Goal: Task Accomplishment & Management: Manage account settings

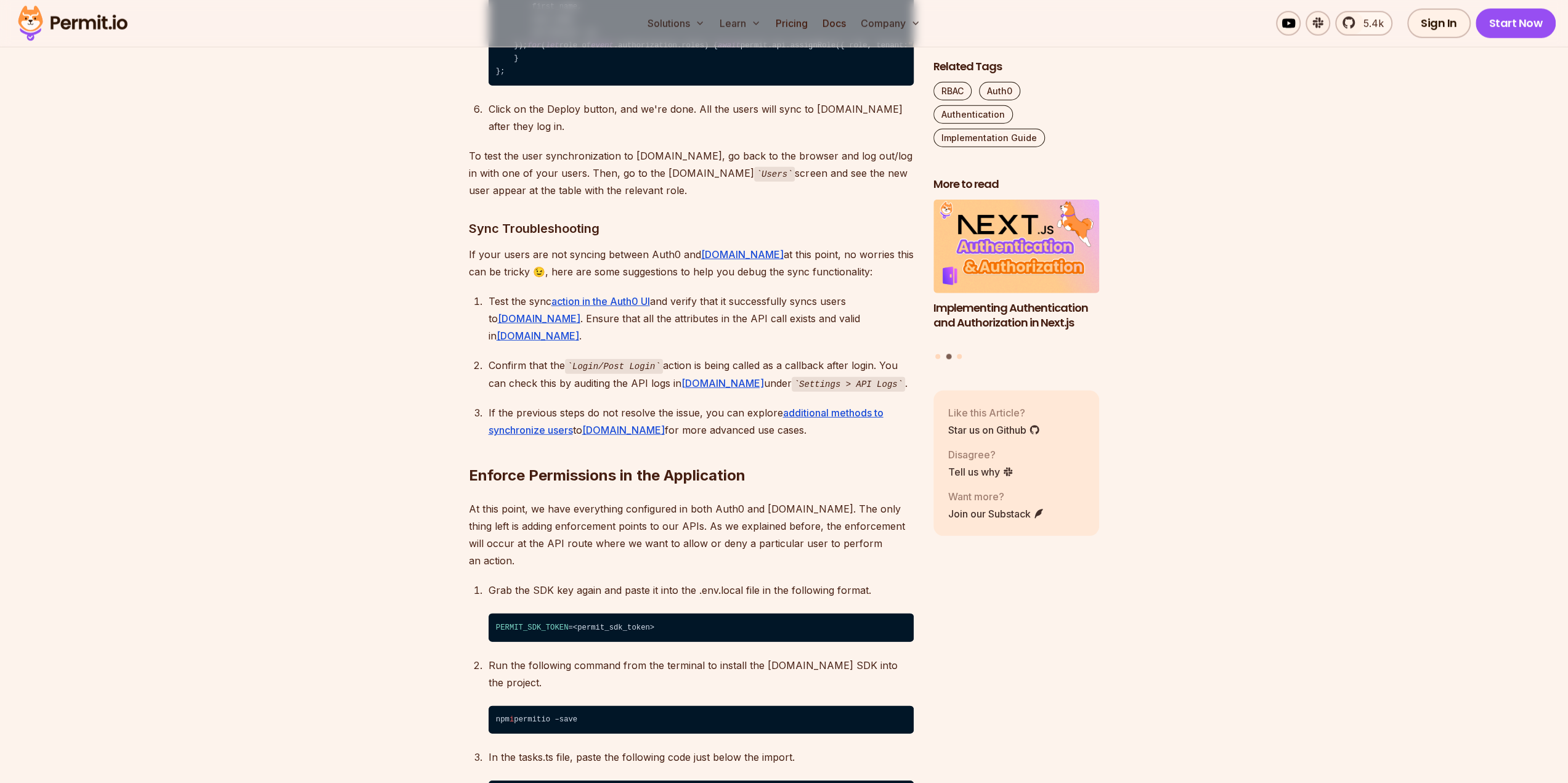
scroll to position [8009, 0]
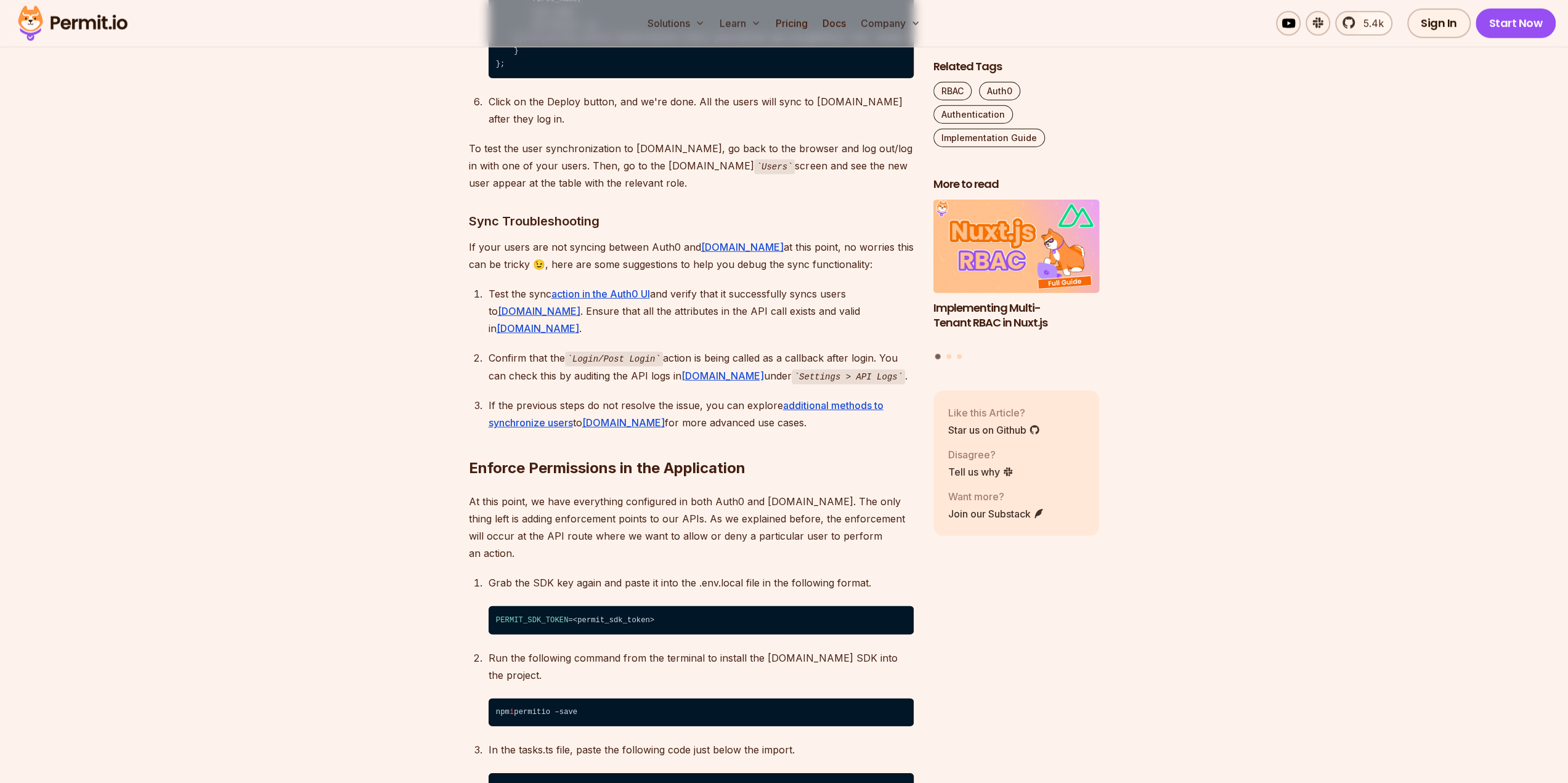
scroll to position [8071, 0]
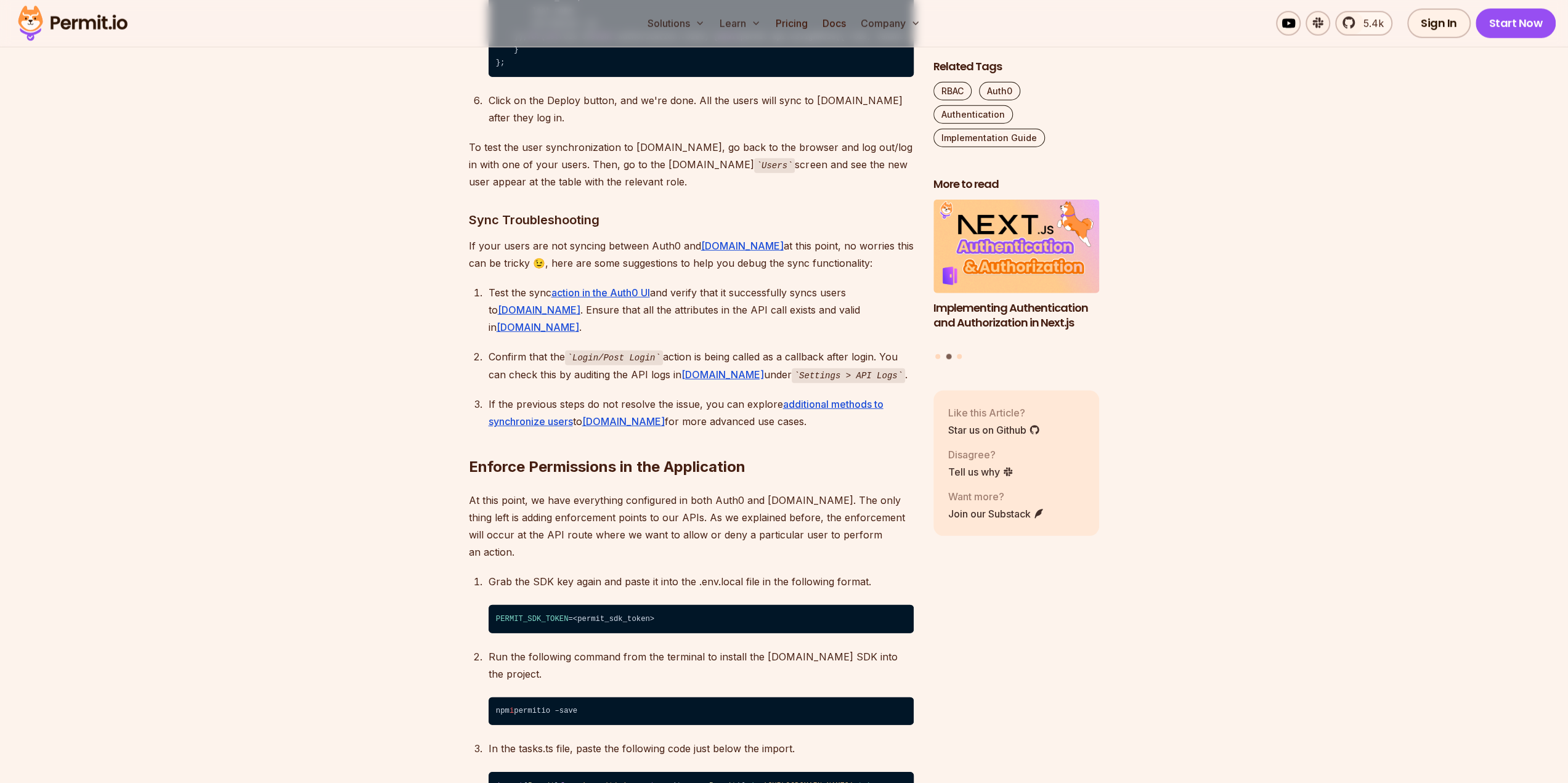
drag, startPoint x: 235, startPoint y: 344, endPoint x: 243, endPoint y: 343, distance: 8.1
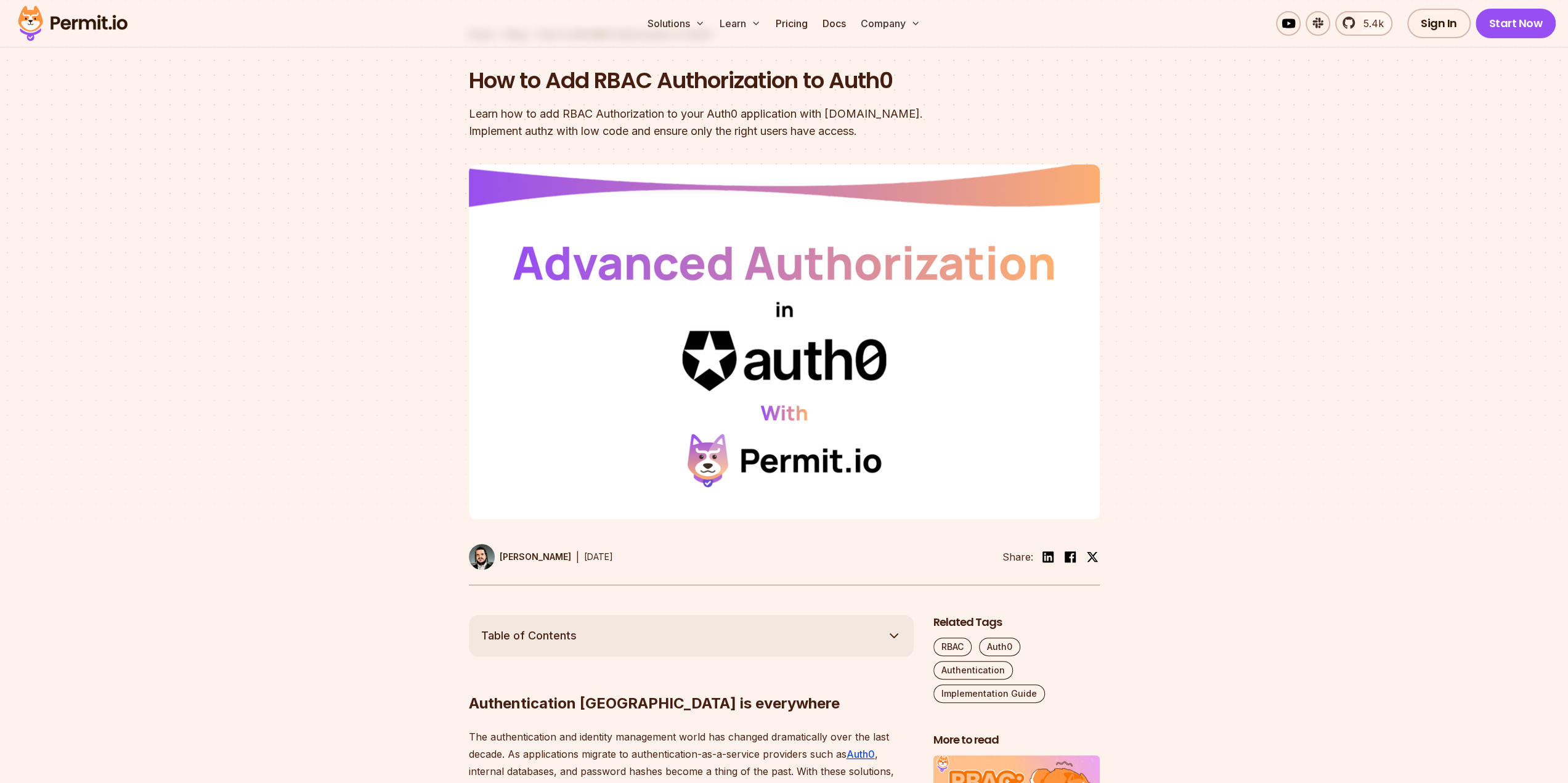
scroll to position [0, 0]
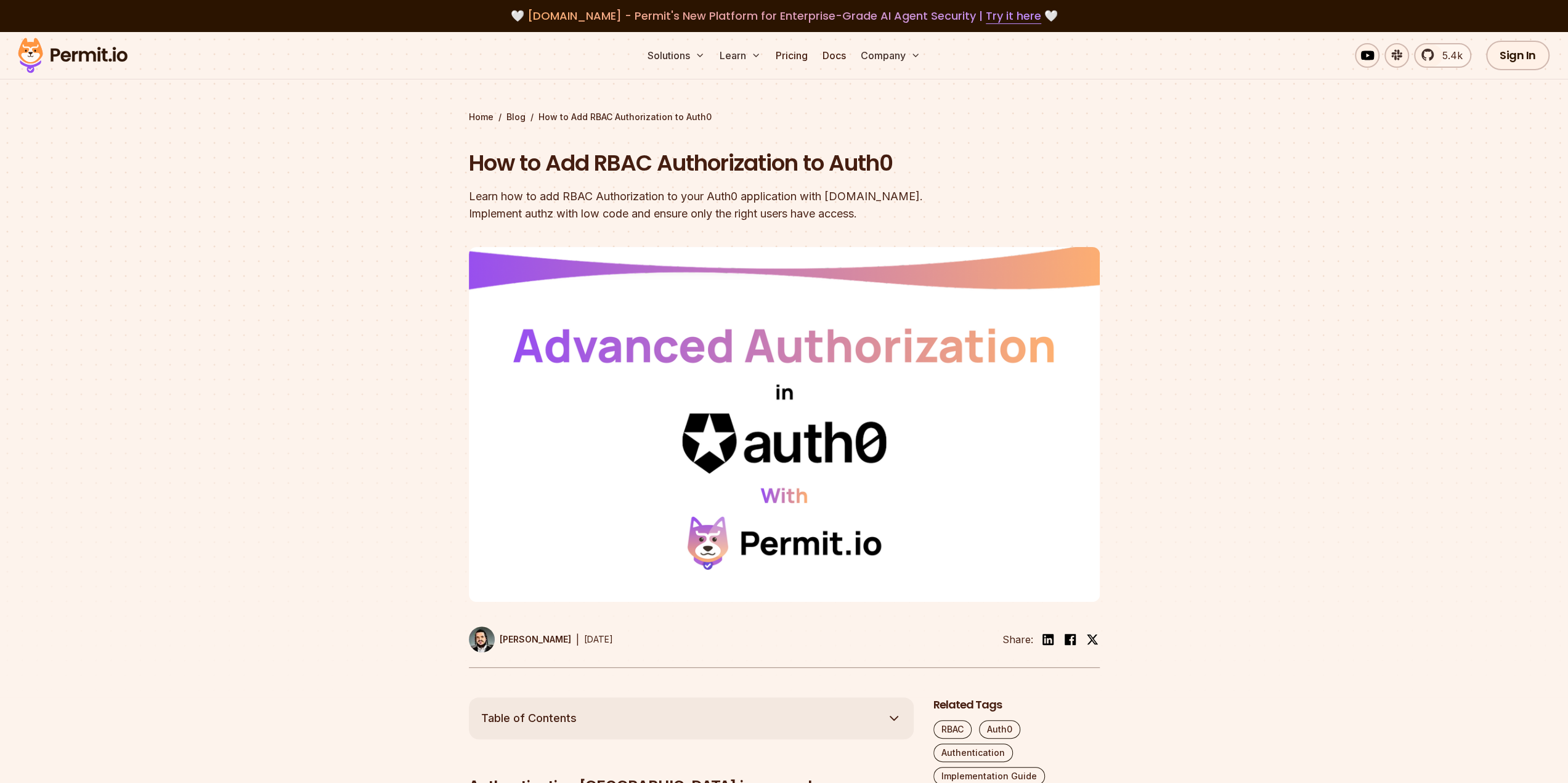
drag, startPoint x: 1234, startPoint y: 193, endPoint x: 1115, endPoint y: 163, distance: 122.7
click at [1234, 193] on section "Home / Blog / How to Add RBAC Authorization to Auth0 How to Add RBAC Authorizat…" at bounding box center [784, 365] width 1568 height 666
drag, startPoint x: 914, startPoint y: 163, endPoint x: 473, endPoint y: 164, distance: 441.0
click at [473, 164] on h1 "How to Add RBAC Authorization to Auth0" at bounding box center [705, 163] width 473 height 31
copy h1 "How to Add RBAC Authorization to Auth0"
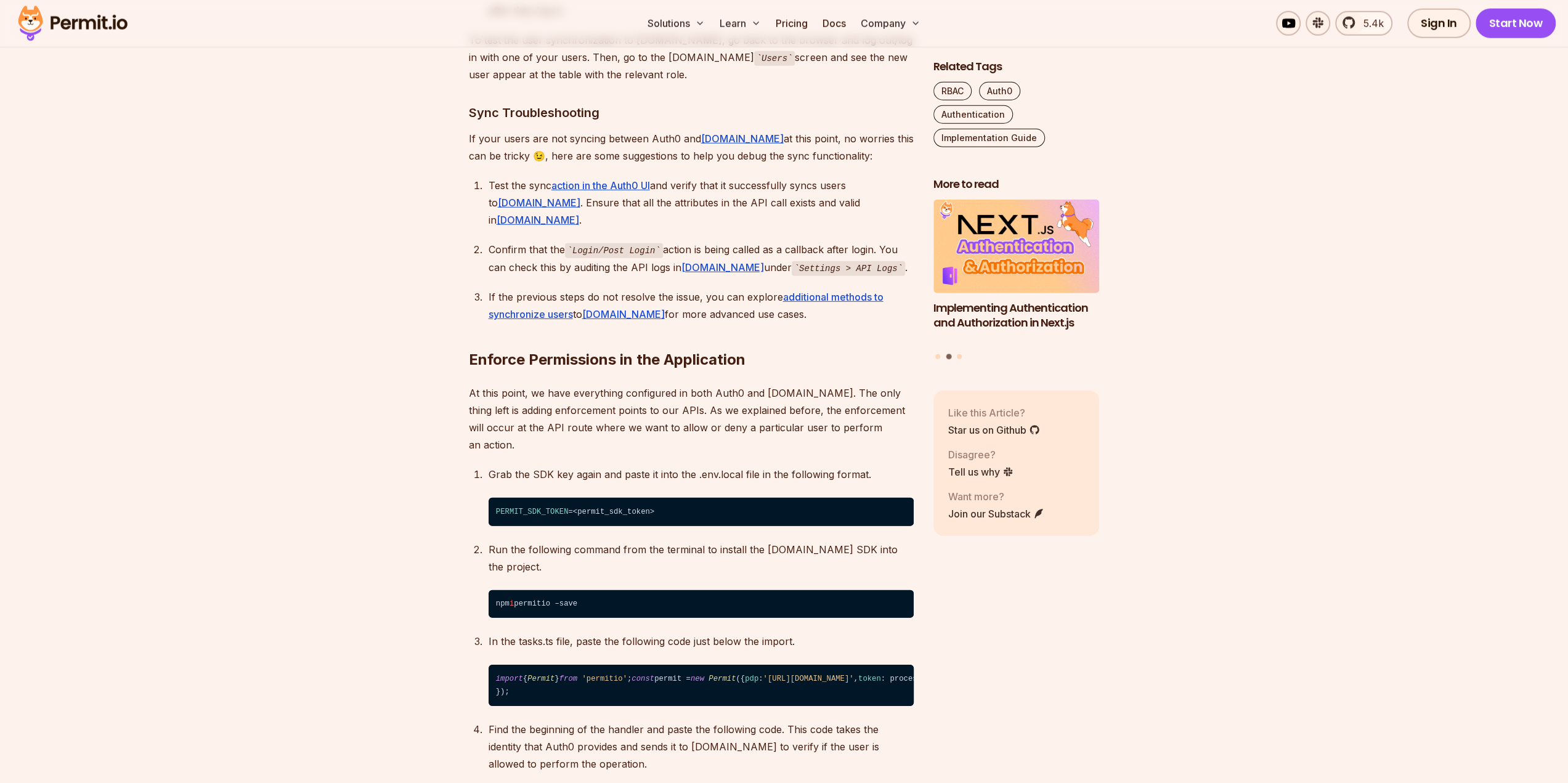
scroll to position [8275, 0]
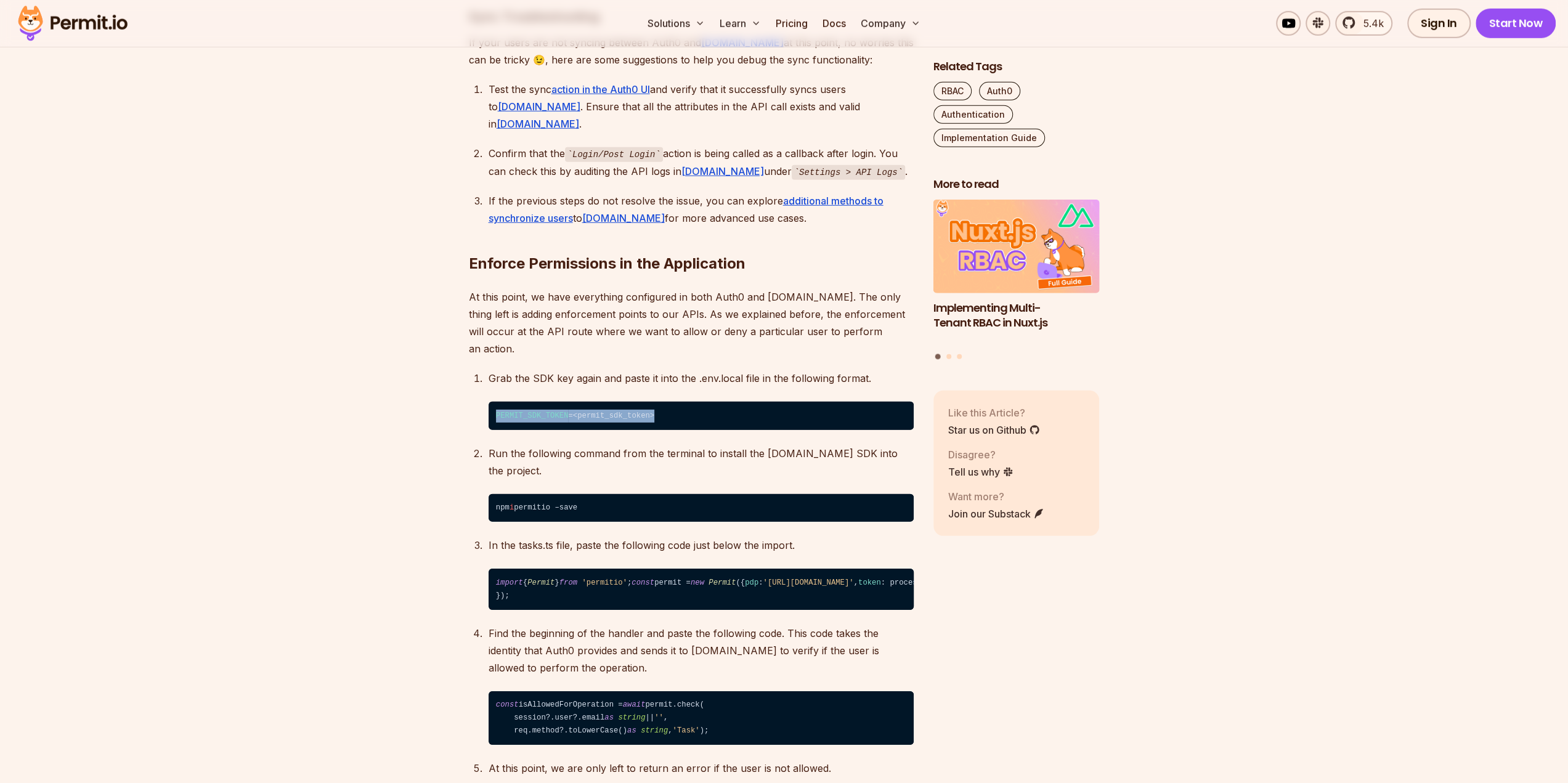
drag, startPoint x: 654, startPoint y: 476, endPoint x: 493, endPoint y: 476, distance: 161.0
click at [493, 430] on code "PERMIT_SDK_TOKEN =<permit_sdk_token>" at bounding box center [701, 415] width 425 height 28
copy code "PERMIT_SDK_TOKEN =<permit_sdk_token>"
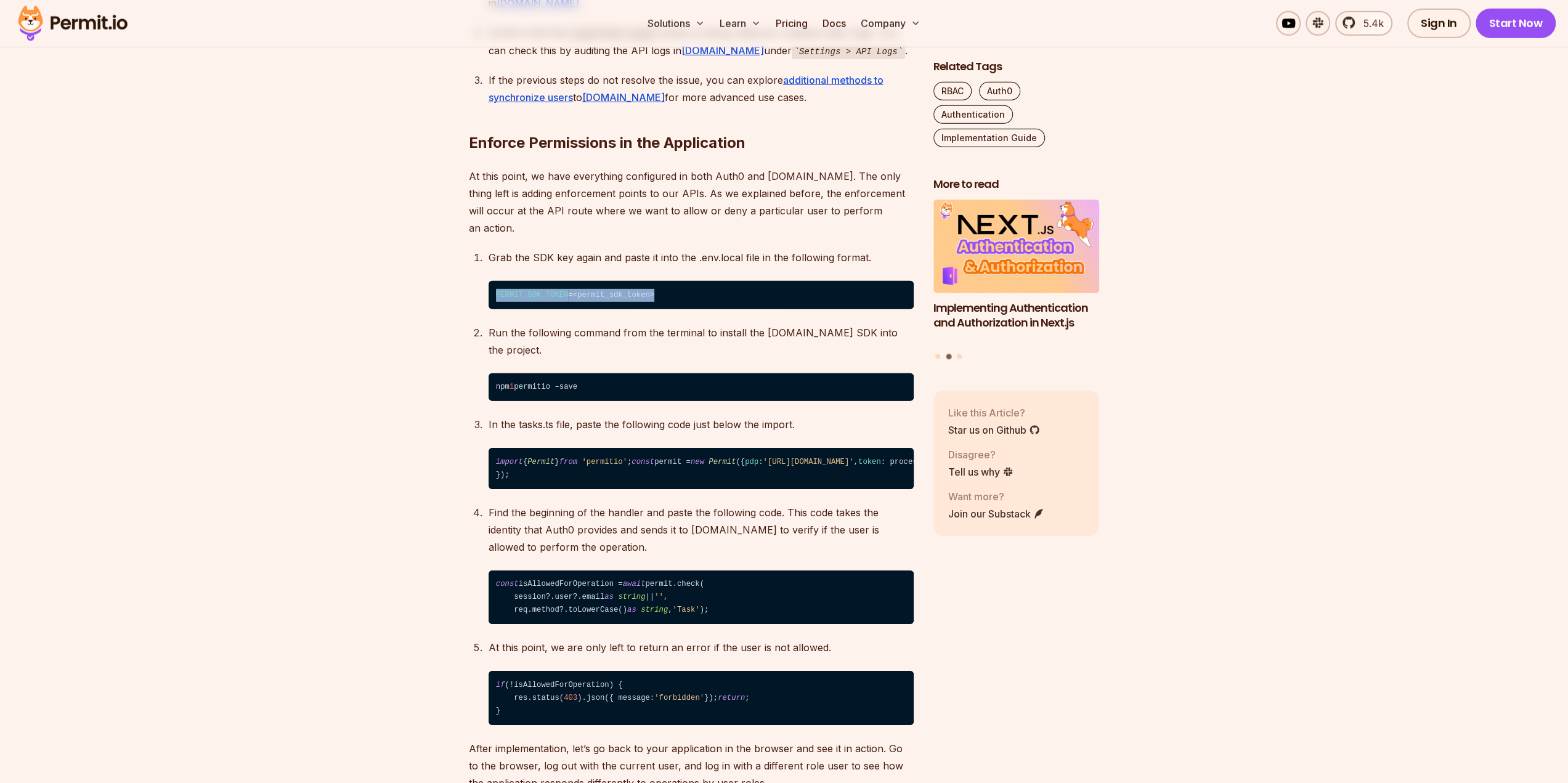
scroll to position [8398, 0]
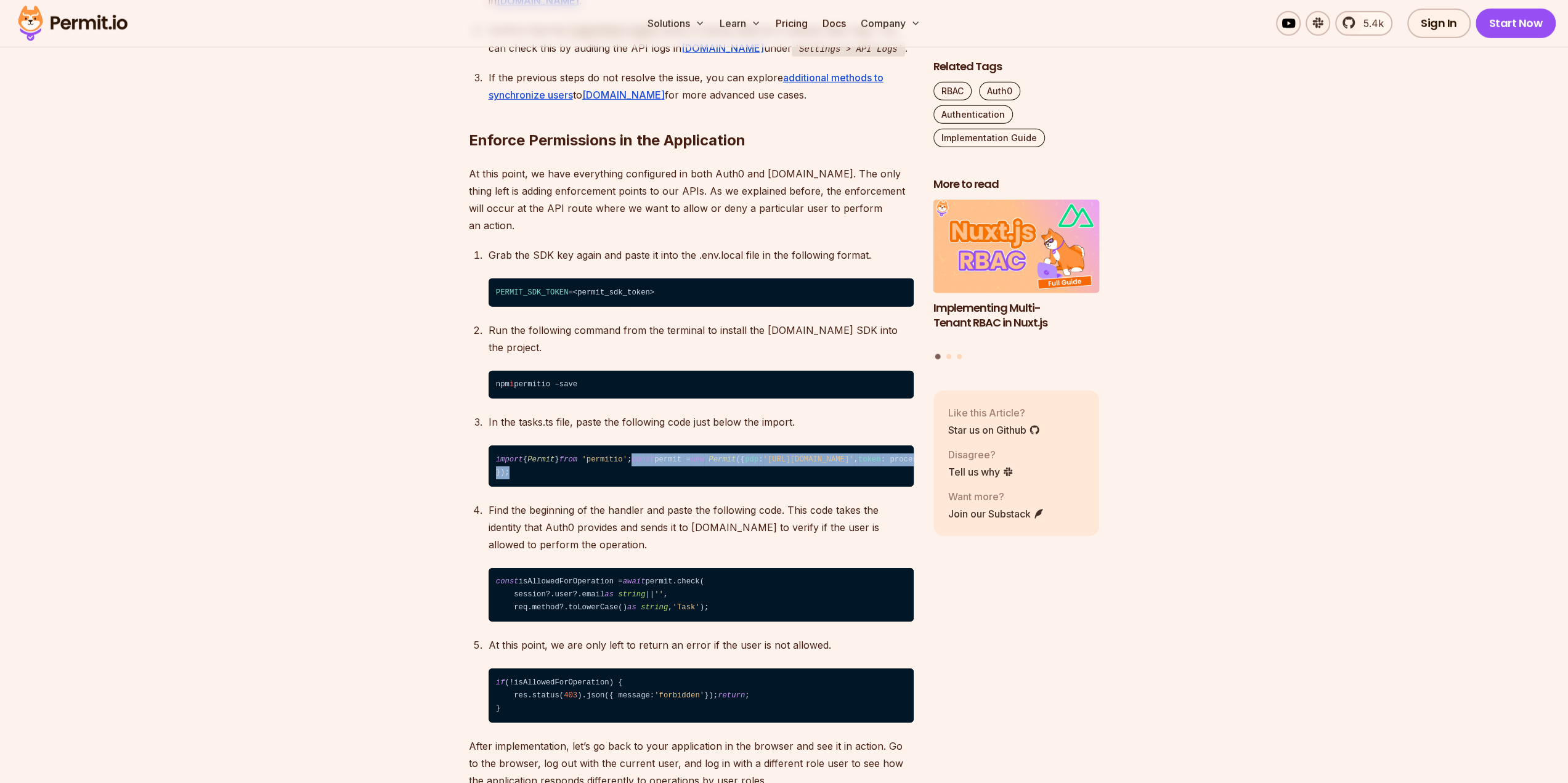
drag, startPoint x: 515, startPoint y: 563, endPoint x: 494, endPoint y: 528, distance: 40.8
click at [494, 487] on code "import { Permit } from 'permitio' ; const permit = new Permit ({ pdp : '[URL][D…" at bounding box center [701, 466] width 425 height 41
copy code "const permit = new Permit ({ pdp : '[URL][DOMAIN_NAME]' , token : process. env …"
click at [763, 487] on code "import { Permit } from 'permitio' ; const permit = new Permit ({ pdp : '[URL][D…" at bounding box center [701, 466] width 425 height 41
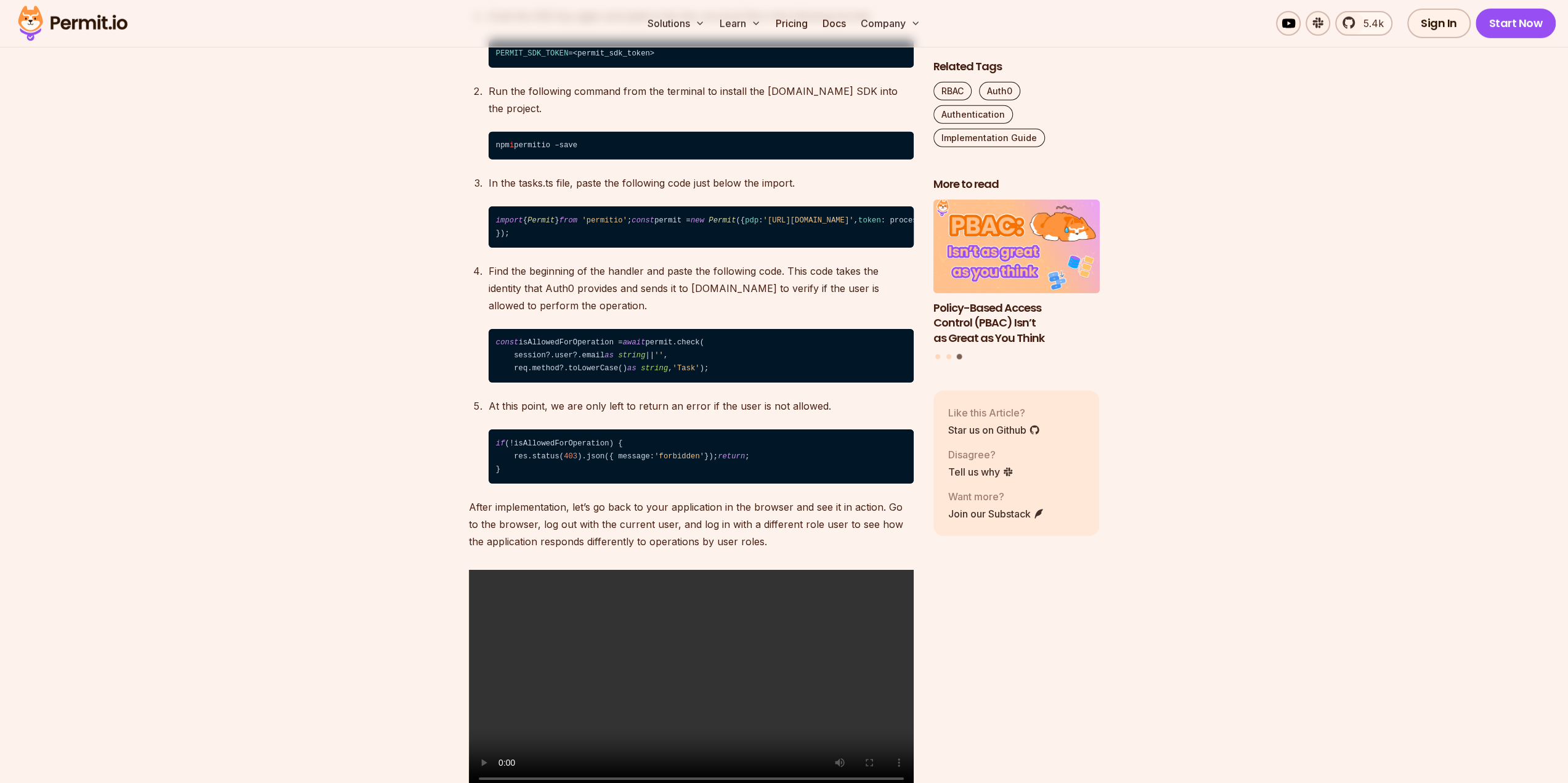
scroll to position [8644, 0]
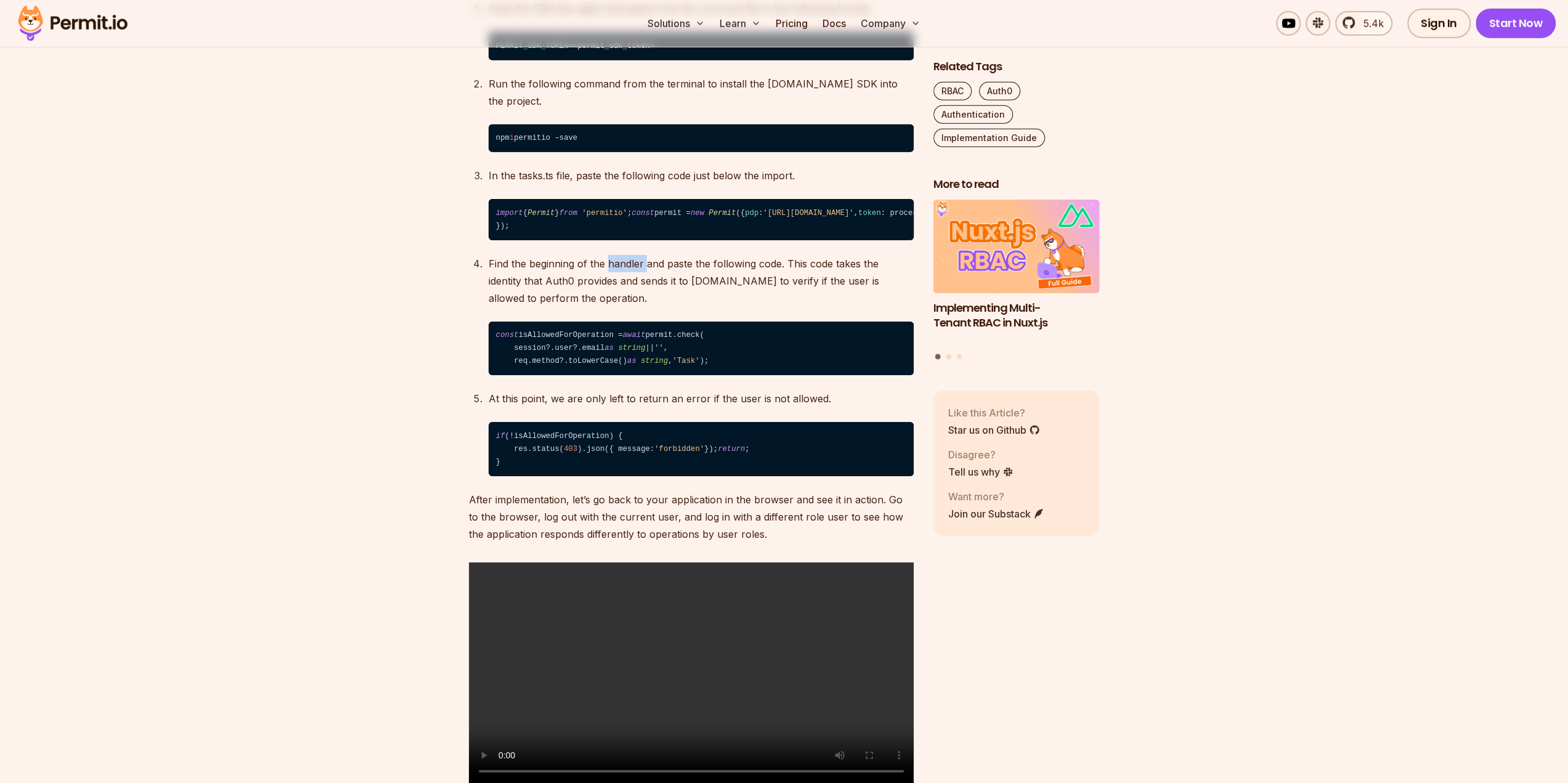
drag, startPoint x: 612, startPoint y: 358, endPoint x: 647, endPoint y: 358, distance: 35.0
click at [647, 307] on p "Find the beginning of the handler and paste the following code. This code takes…" at bounding box center [701, 281] width 425 height 52
click at [577, 376] on code "const isAllowedForOperation = await permit.check( session?.user?.email as strin…" at bounding box center [701, 348] width 425 height 54
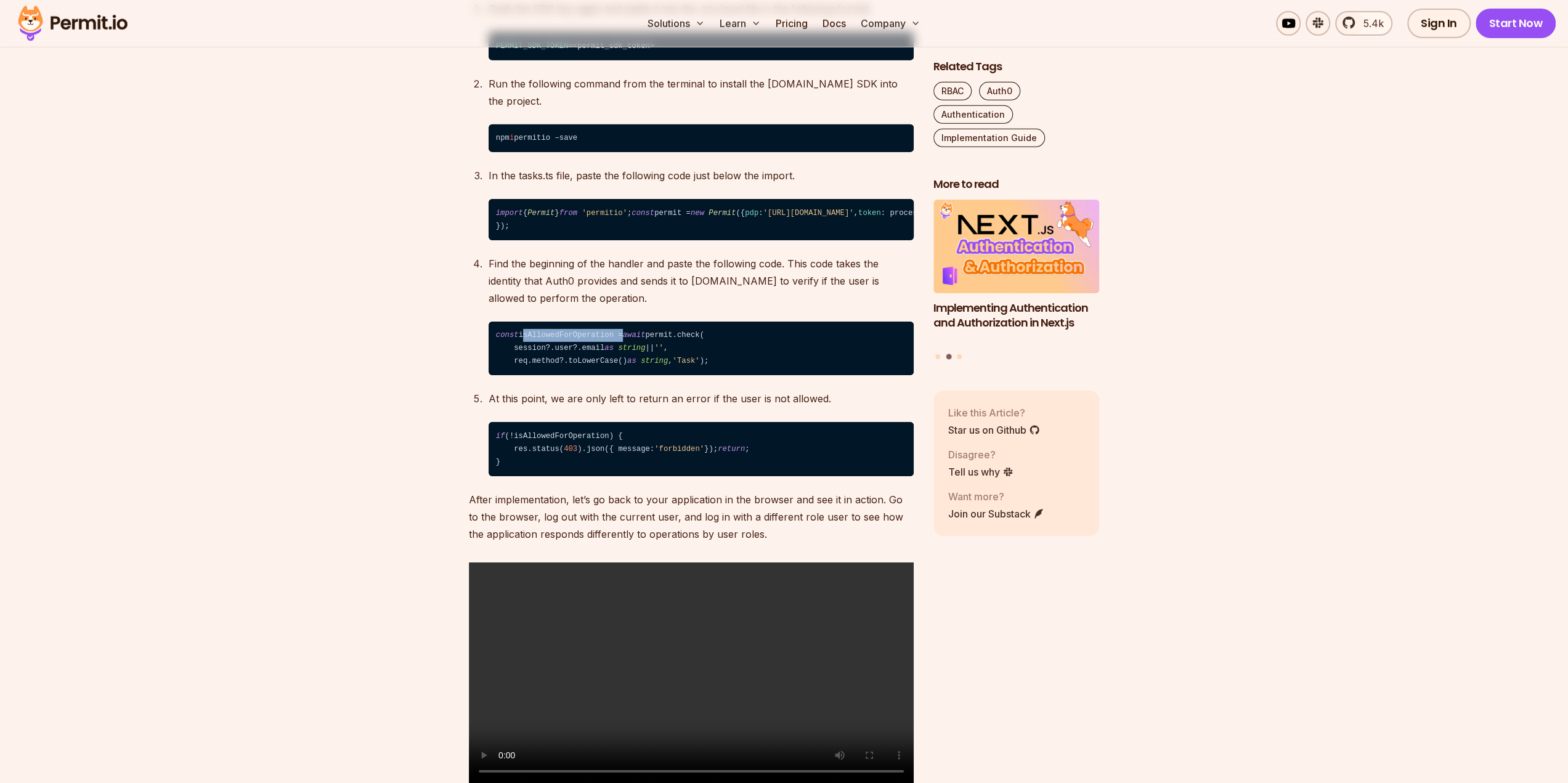
click at [577, 376] on code "const isAllowedForOperation = await permit.check( session?.user?.email as strin…" at bounding box center [701, 348] width 425 height 54
copy code "isAllowedForOperation"
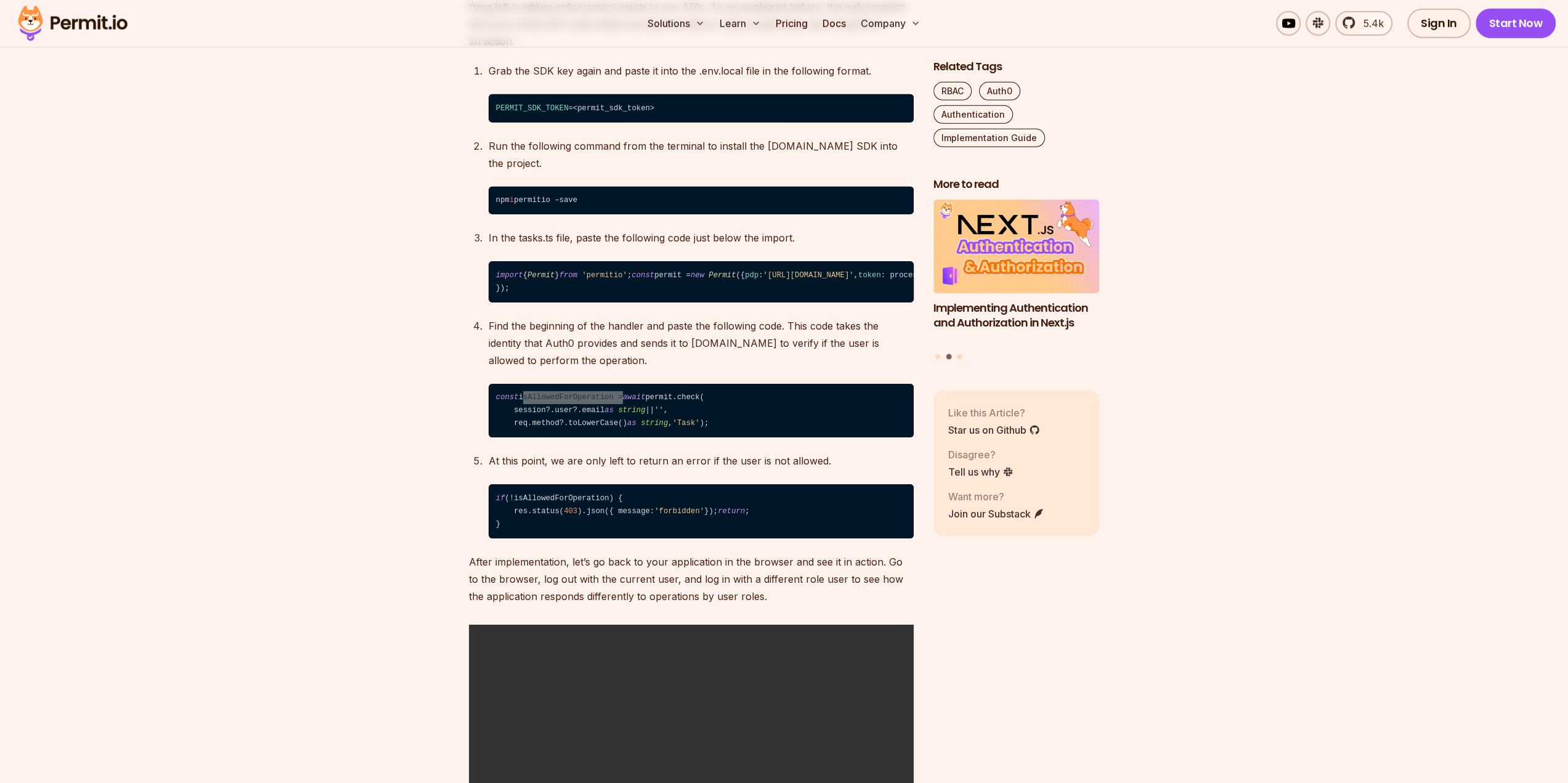
scroll to position [8583, 0]
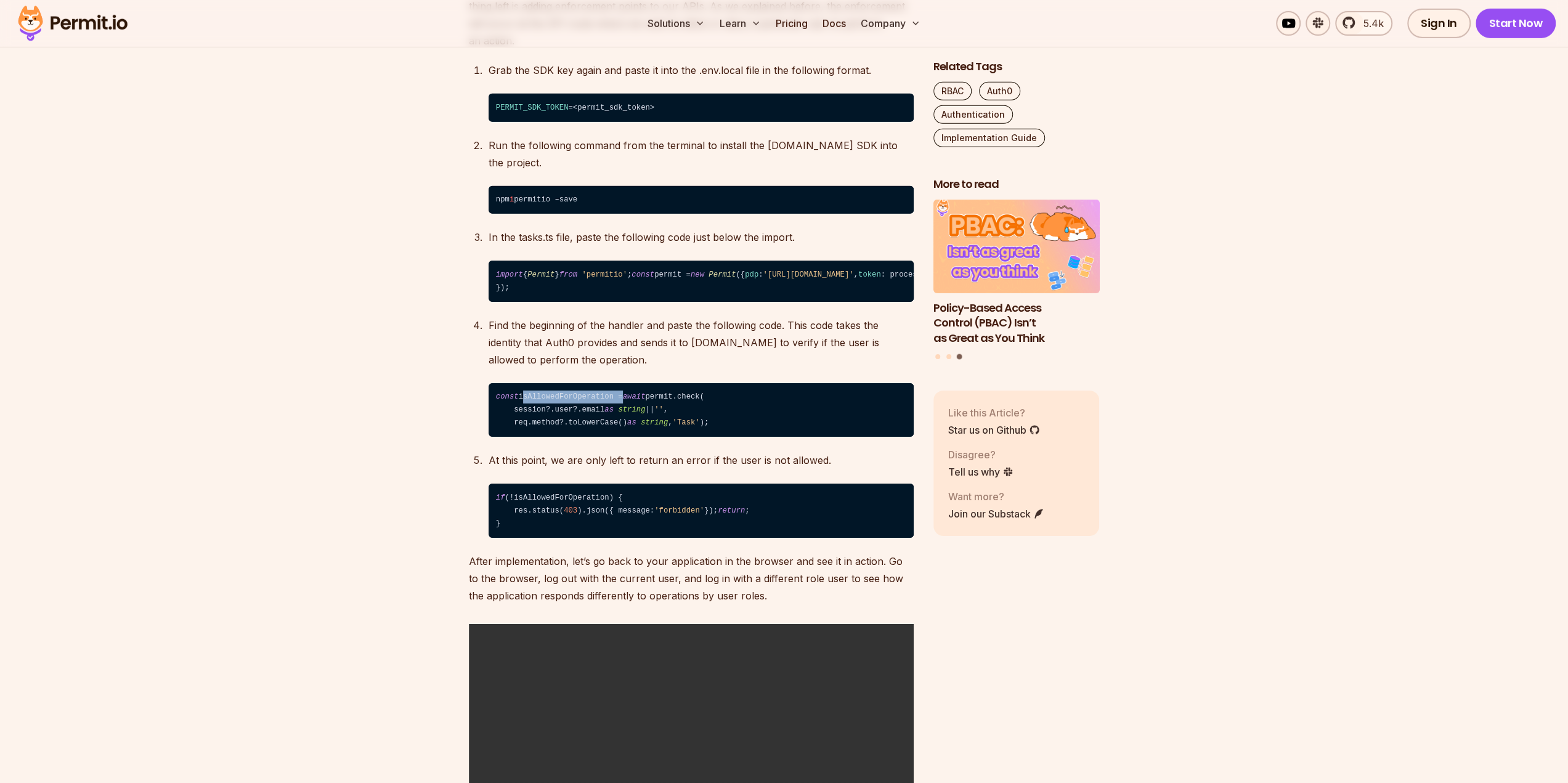
drag, startPoint x: 516, startPoint y: 543, endPoint x: 492, endPoint y: 490, distance: 58.2
click at [492, 437] on code "const isAllowedForOperation = await permit.check( session?.user?.email as strin…" at bounding box center [701, 410] width 425 height 54
copy code "const isAllowedForOperation = await permit.check( session?.user?.email as strin…"
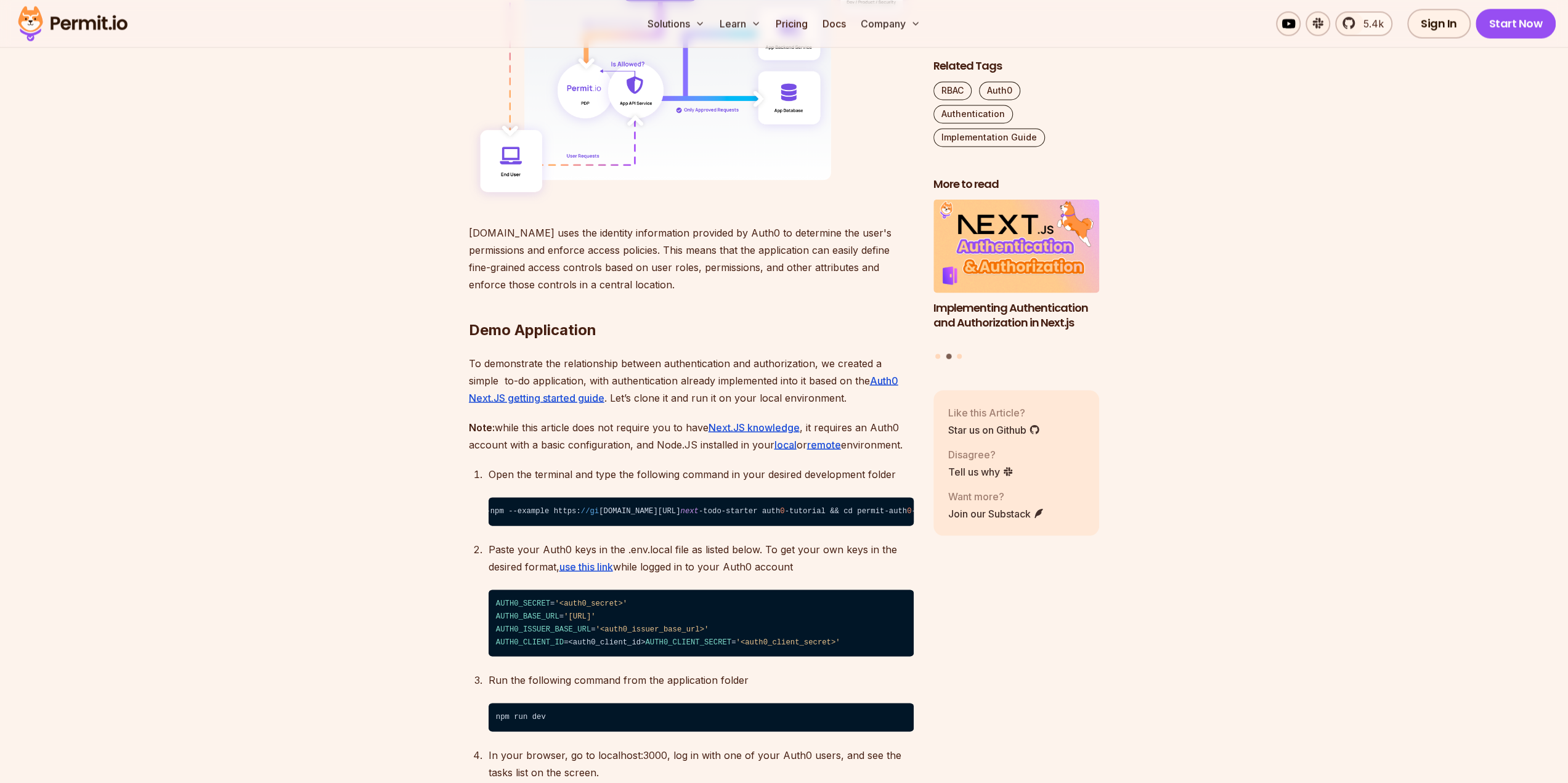
scroll to position [2325, 0]
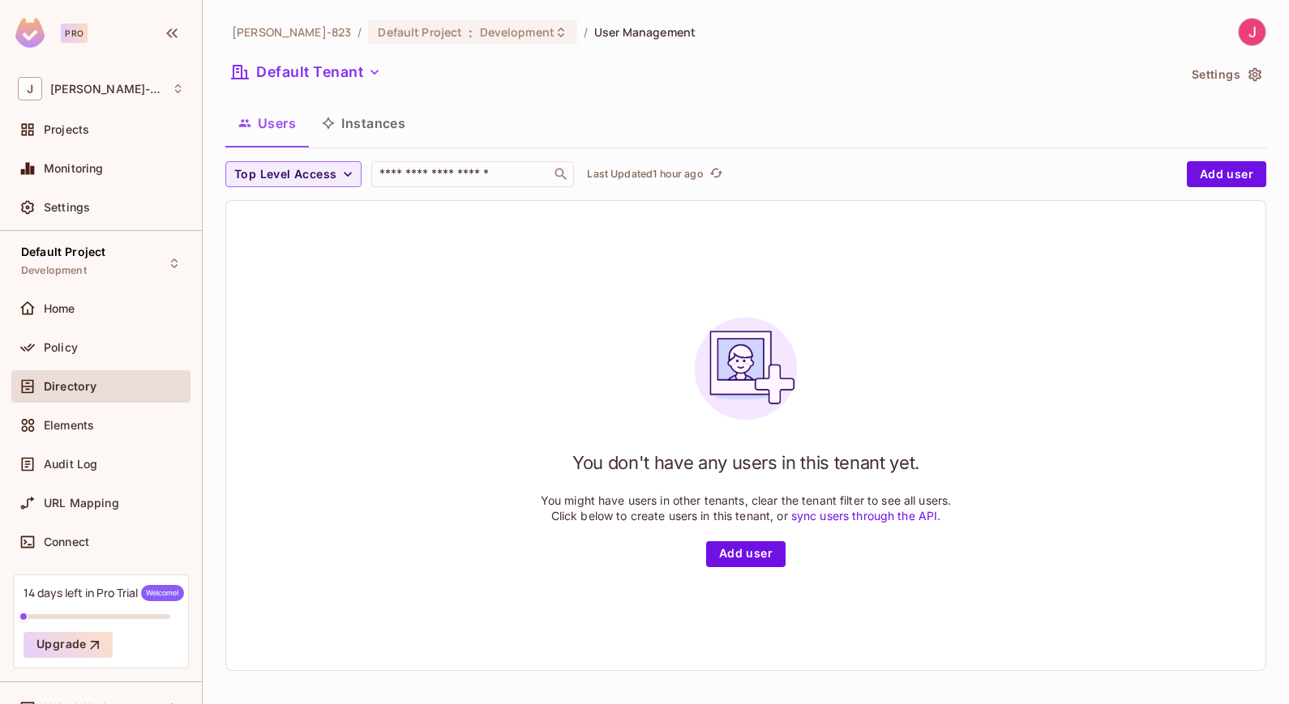
scroll to position [28, 0]
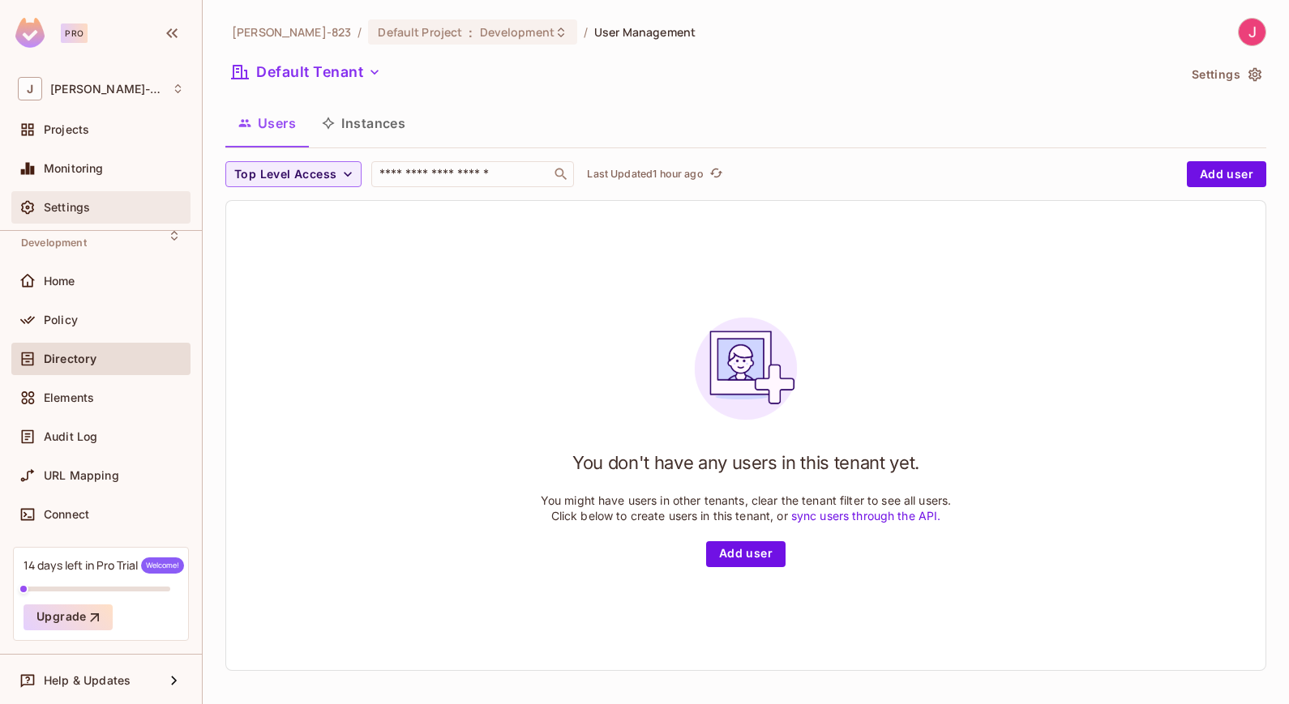
click at [75, 207] on span "Settings" at bounding box center [67, 207] width 46 height 13
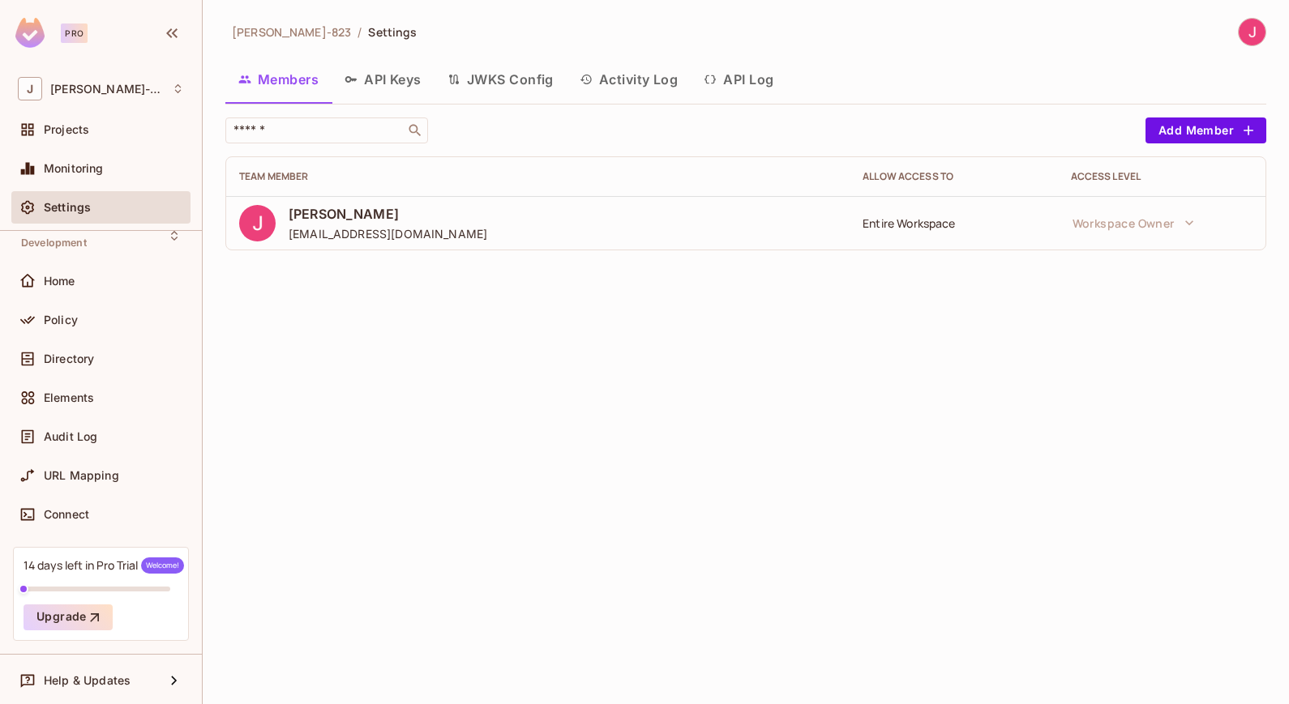
click at [752, 77] on button "API Log" at bounding box center [739, 79] width 96 height 41
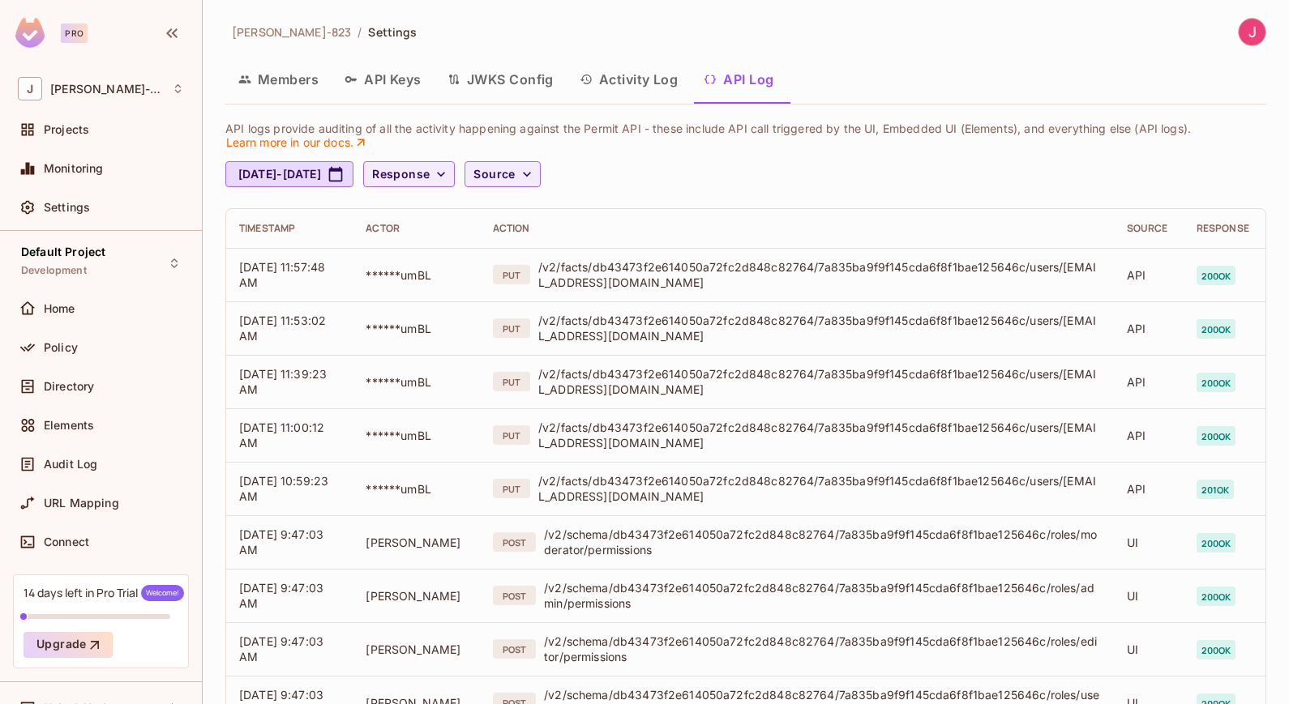
click at [388, 76] on button "API Keys" at bounding box center [382, 79] width 103 height 41
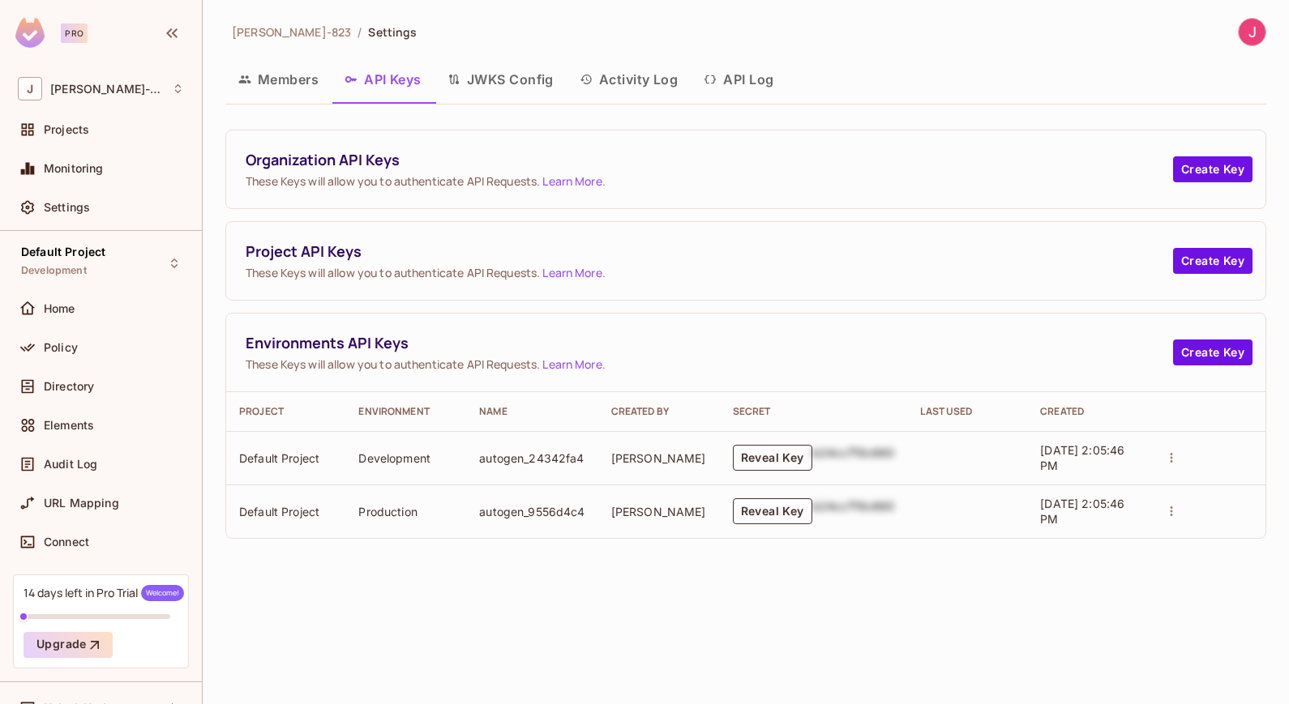
click at [795, 456] on button "Reveal Key" at bounding box center [772, 458] width 79 height 26
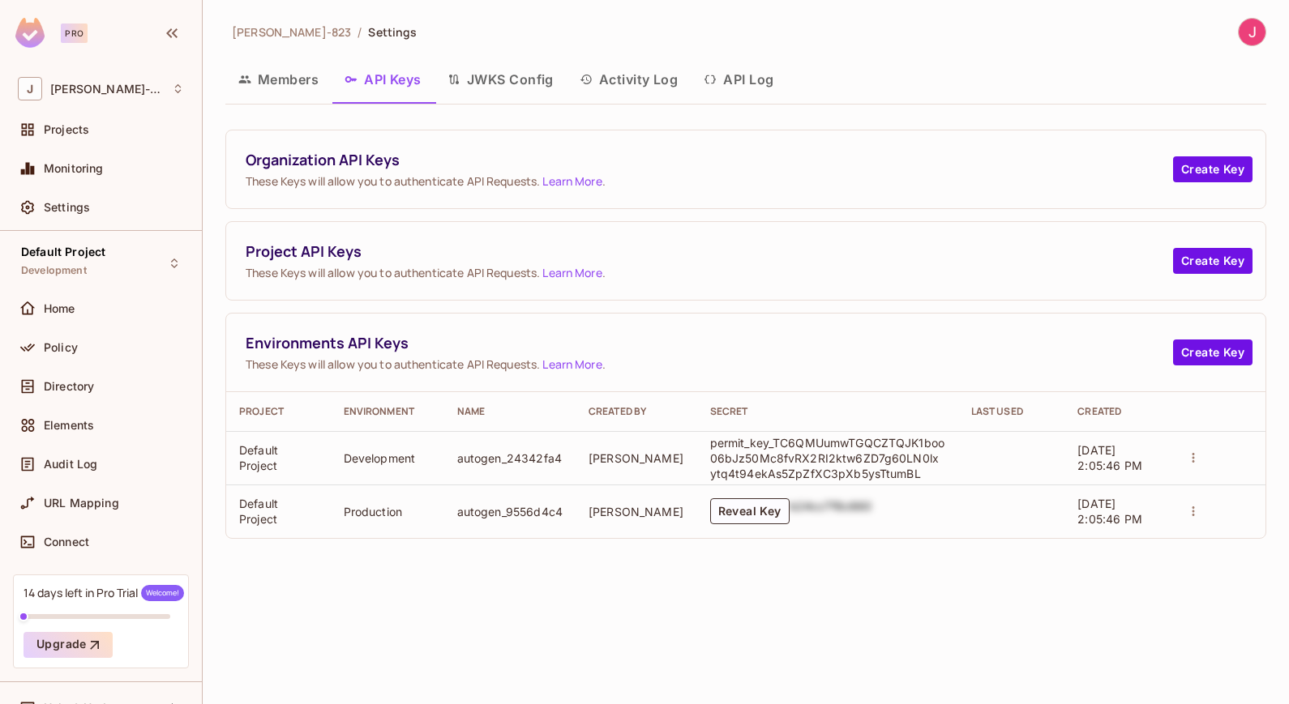
click at [297, 77] on button "Members" at bounding box center [278, 79] width 106 height 41
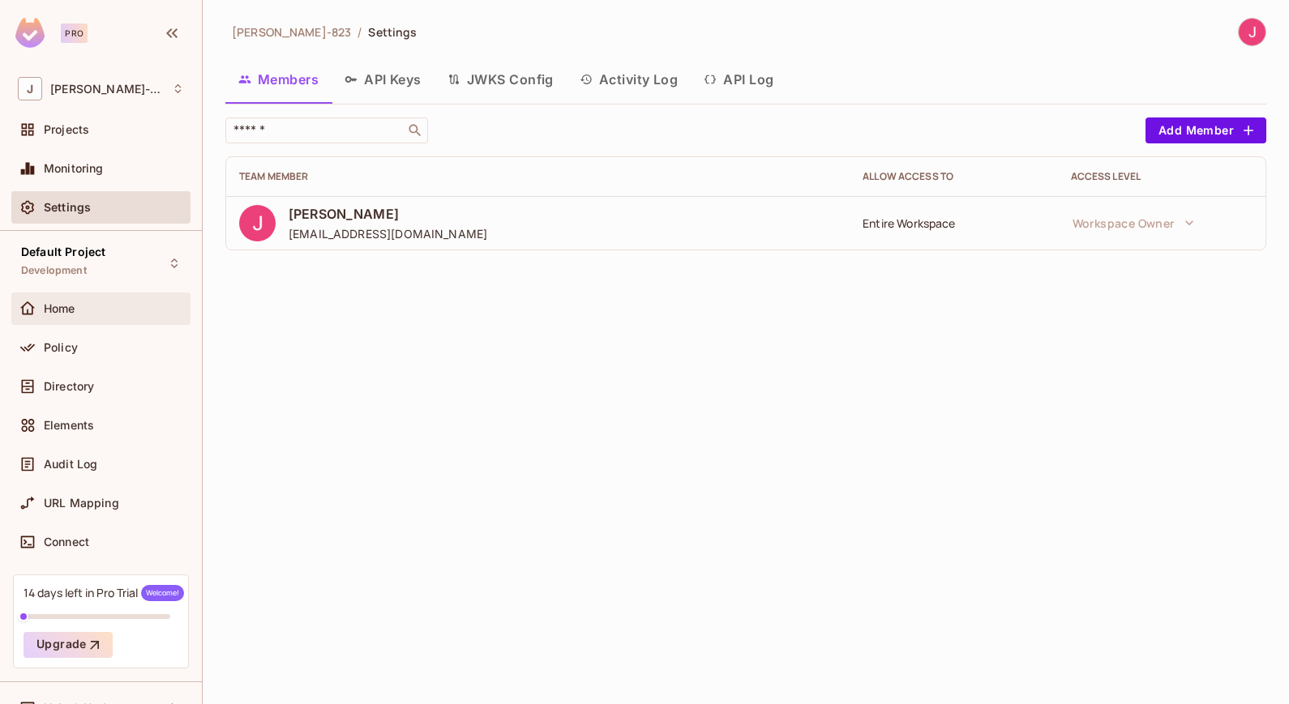
click at [60, 306] on span "Home" at bounding box center [60, 308] width 32 height 13
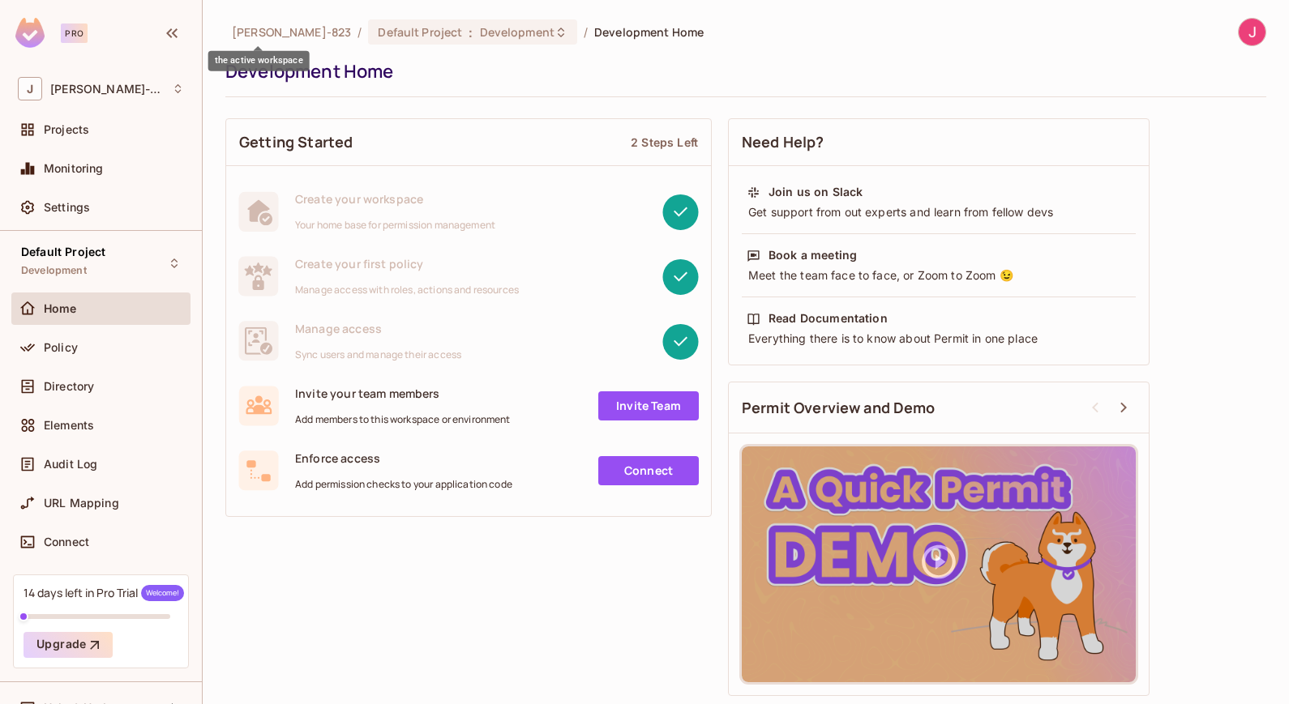
click at [260, 38] on span "[PERSON_NAME]-823" at bounding box center [291, 31] width 119 height 15
click at [480, 29] on span "Development" at bounding box center [517, 31] width 75 height 15
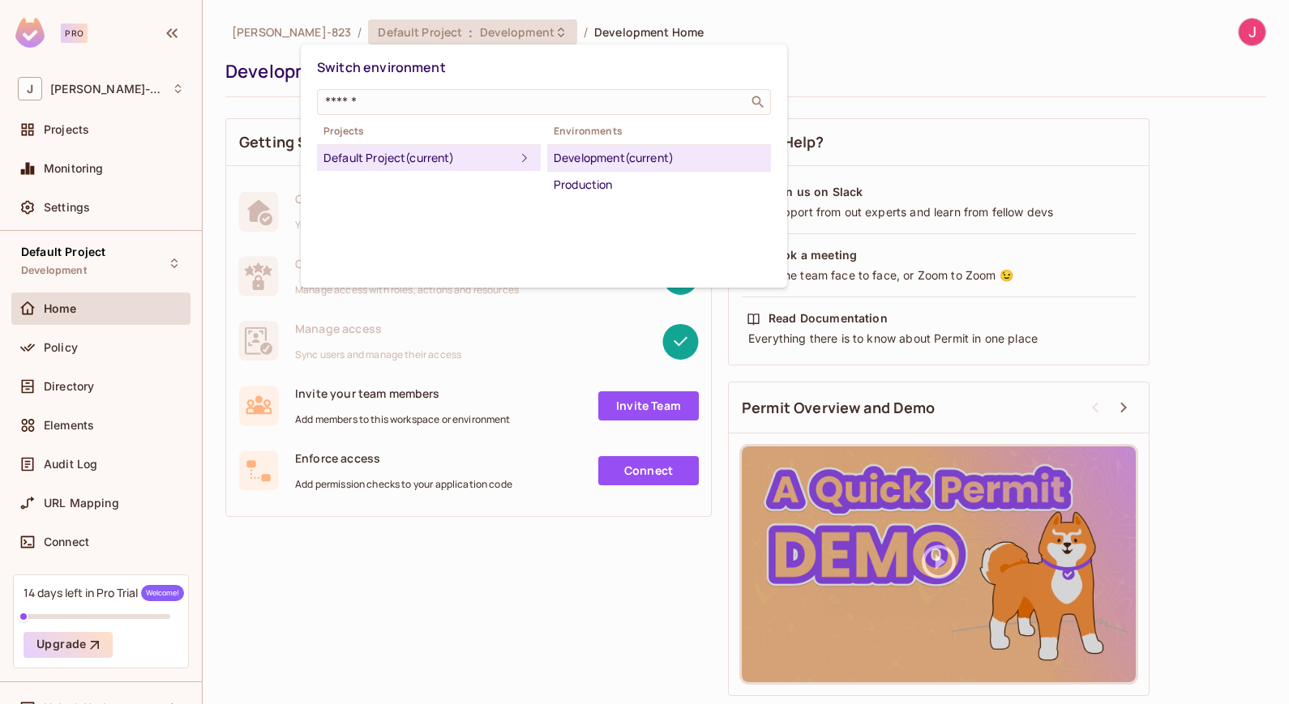
click at [471, 238] on div "Switch environment ​ Projects Default Project (current) Environments Developmen…" at bounding box center [544, 166] width 486 height 243
click at [71, 126] on div at bounding box center [644, 352] width 1289 height 704
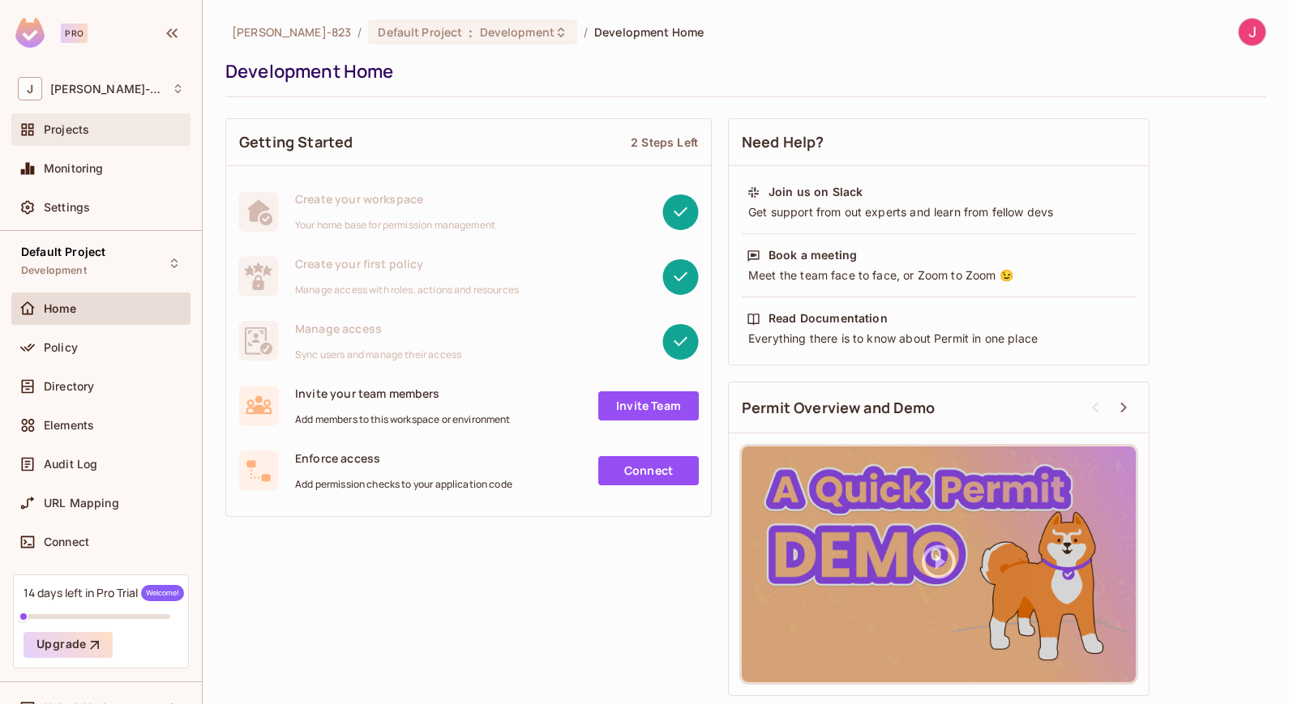
click at [68, 126] on span "Projects" at bounding box center [66, 129] width 45 height 13
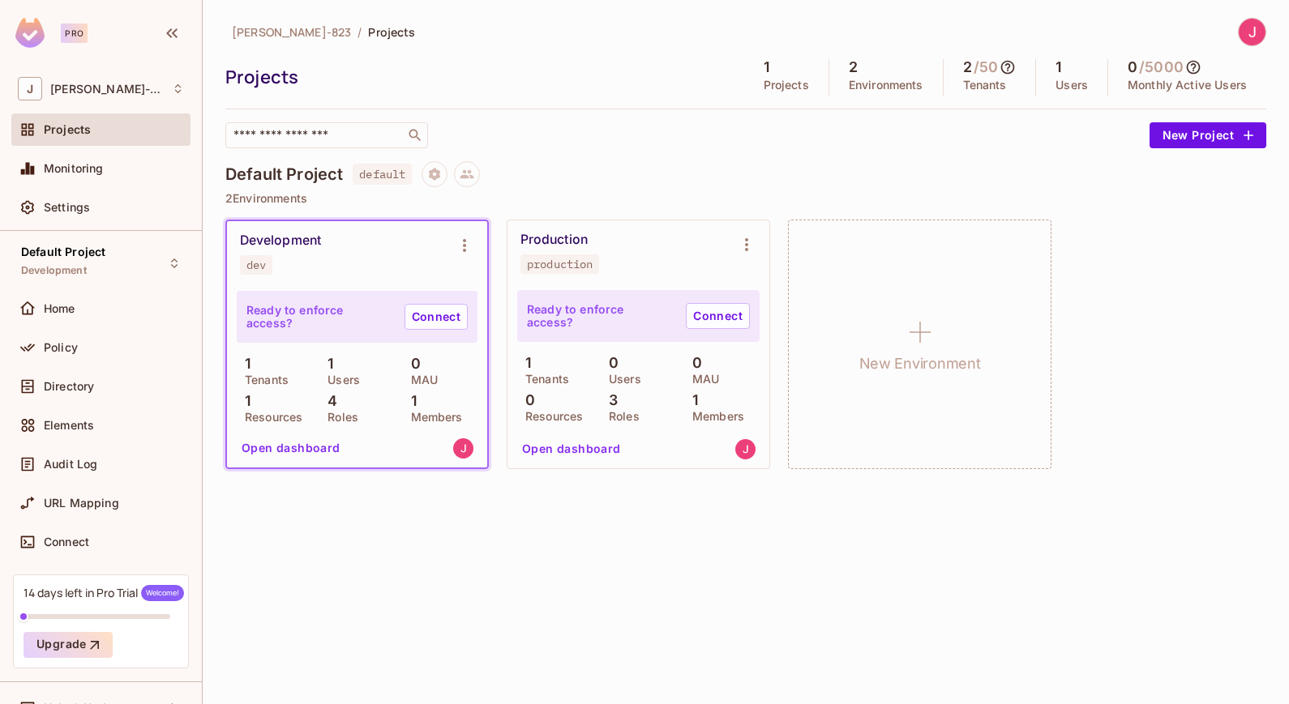
click at [332, 366] on p "1" at bounding box center [326, 364] width 14 height 16
click at [287, 448] on button "Open dashboard" at bounding box center [291, 448] width 112 height 26
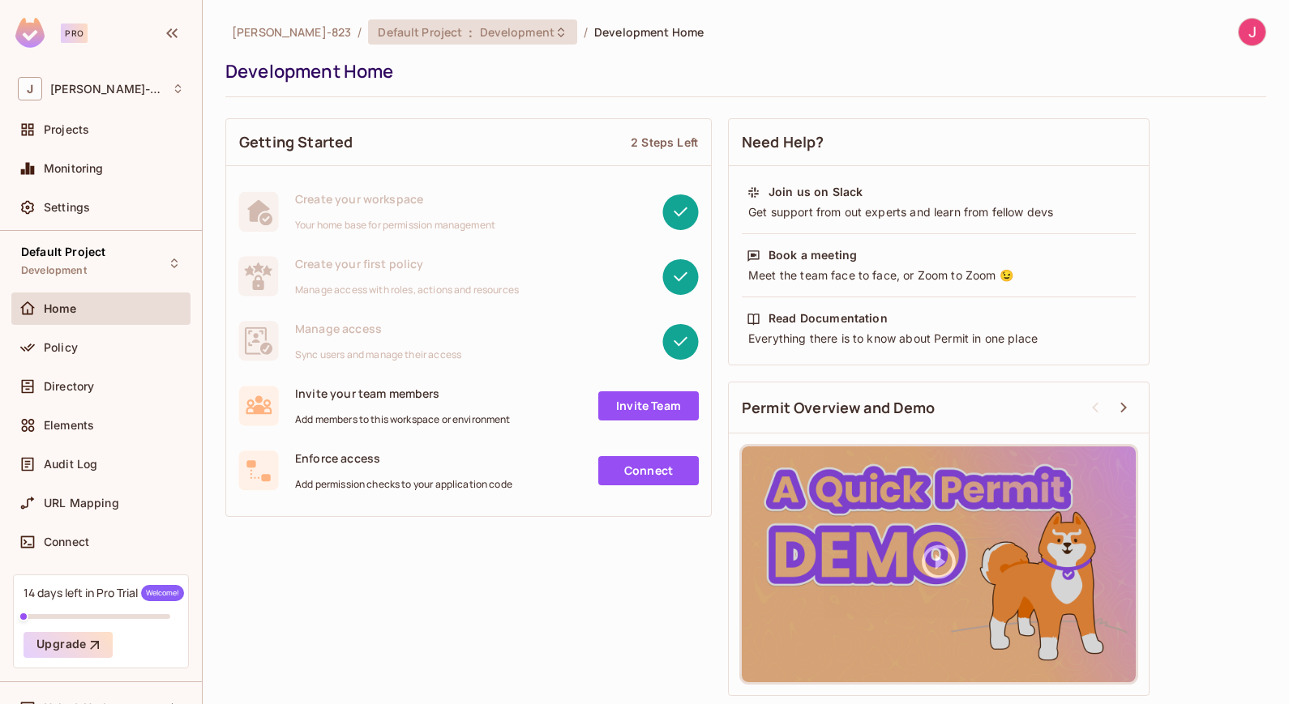
click at [480, 36] on span "Development" at bounding box center [517, 31] width 75 height 15
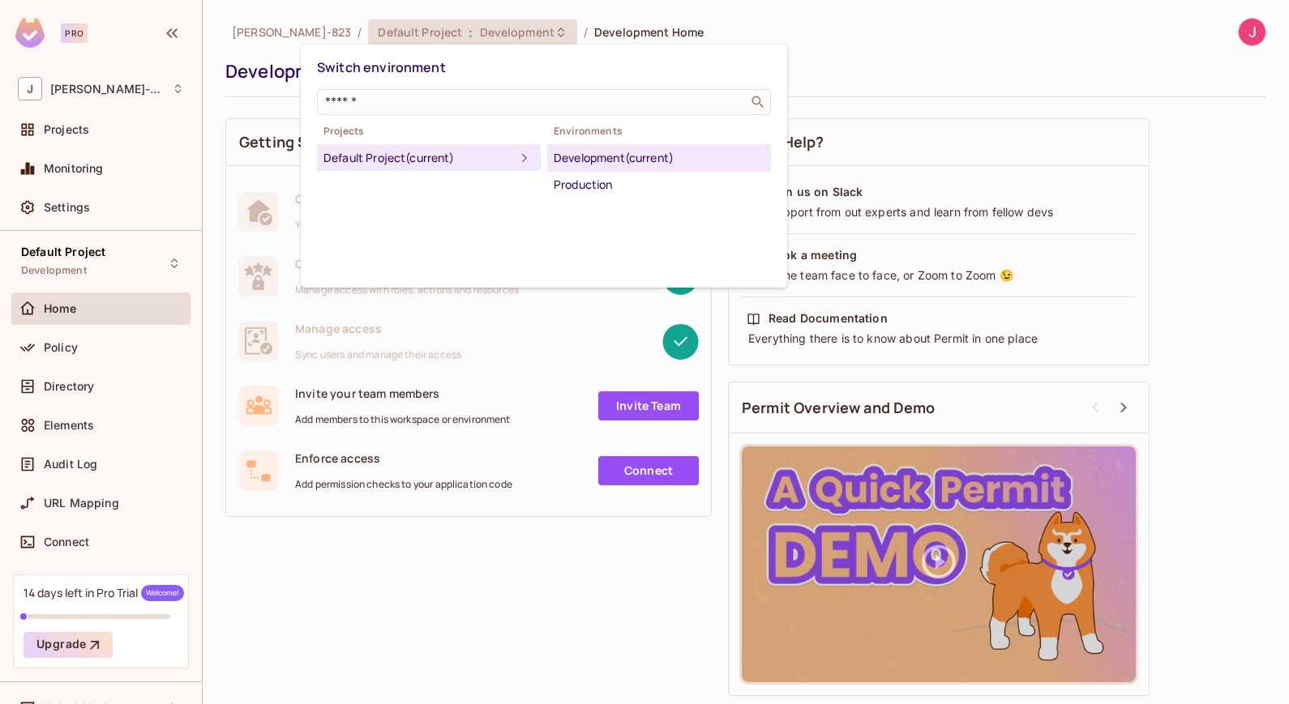
click at [632, 234] on div "Switch environment ​ Projects Default Project (current) Environments Developmen…" at bounding box center [544, 166] width 486 height 243
click at [514, 649] on div at bounding box center [644, 352] width 1289 height 704
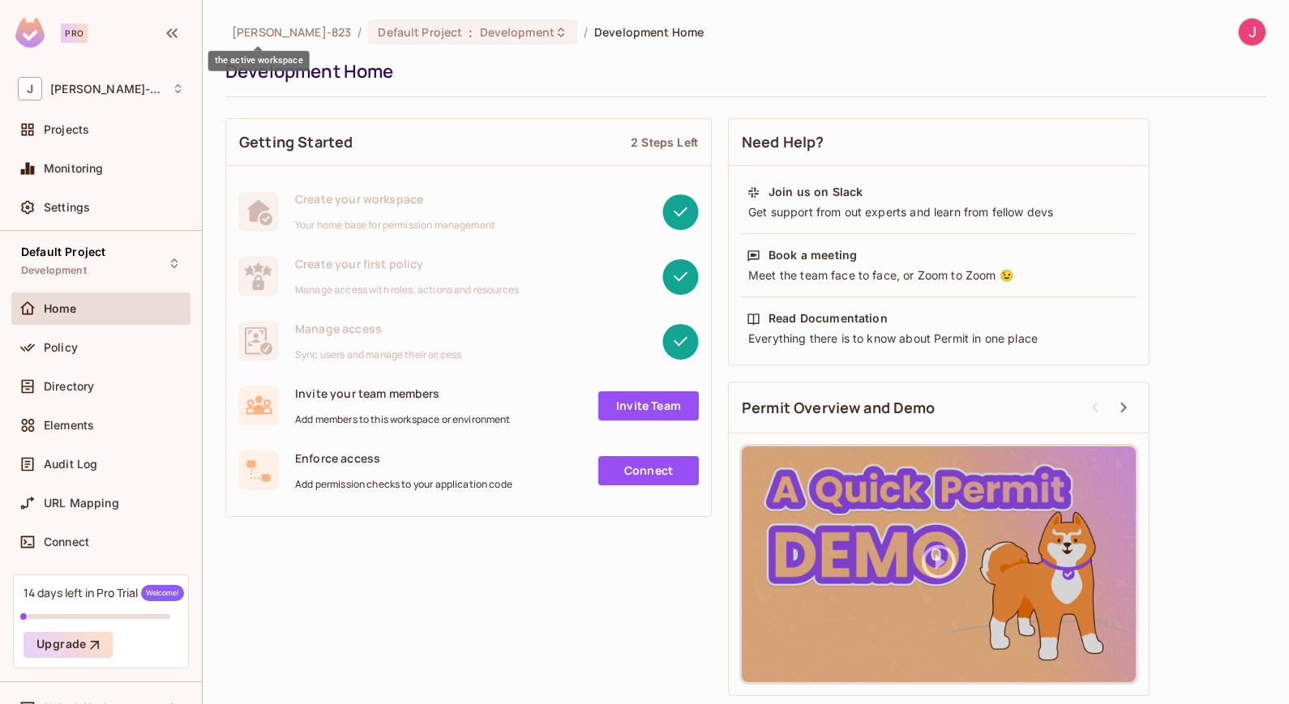
click at [269, 34] on span "John-823" at bounding box center [291, 31] width 119 height 15
click at [60, 310] on span "Home" at bounding box center [60, 308] width 33 height 13
click at [75, 395] on div "Directory" at bounding box center [101, 386] width 166 height 19
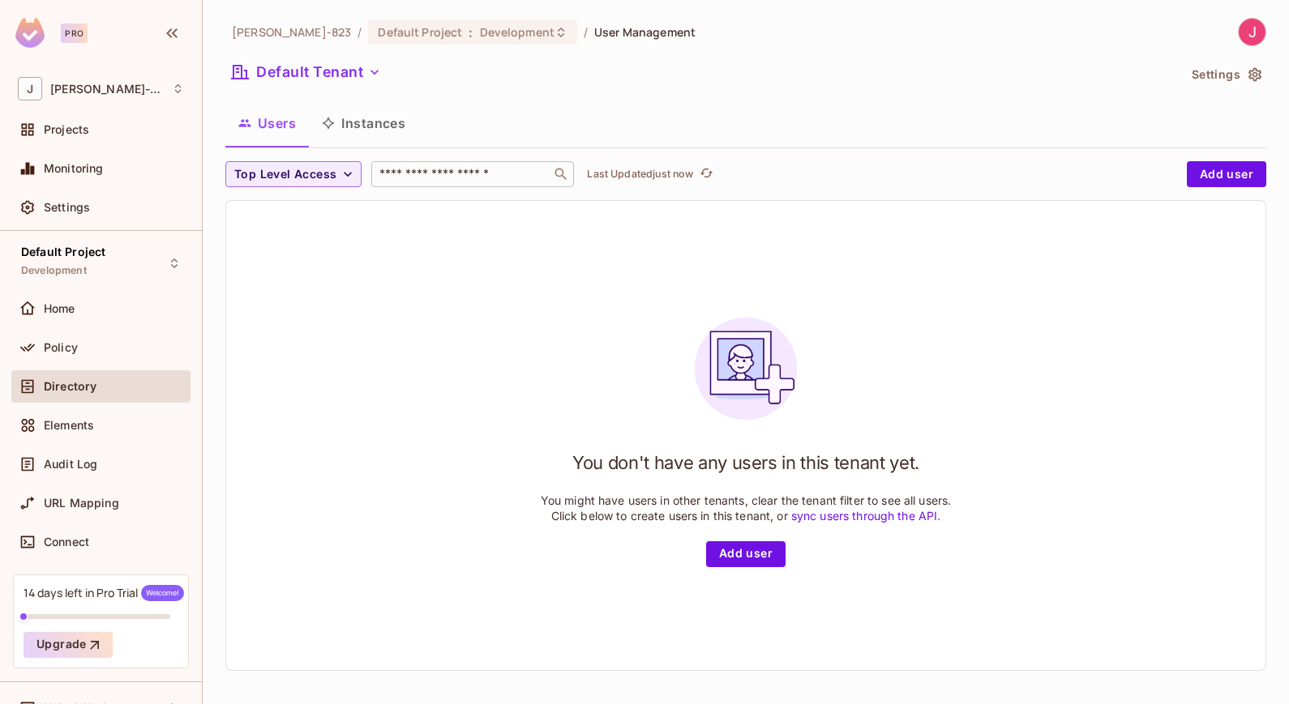
click at [483, 176] on input "text" at bounding box center [461, 174] width 170 height 16
click at [352, 172] on icon "button" at bounding box center [348, 174] width 16 height 16
click at [245, 314] on span "user" at bounding box center [266, 315] width 56 height 15
click at [267, 173] on icon "button" at bounding box center [272, 174] width 16 height 16
click at [475, 176] on input "text" at bounding box center [461, 174] width 170 height 16
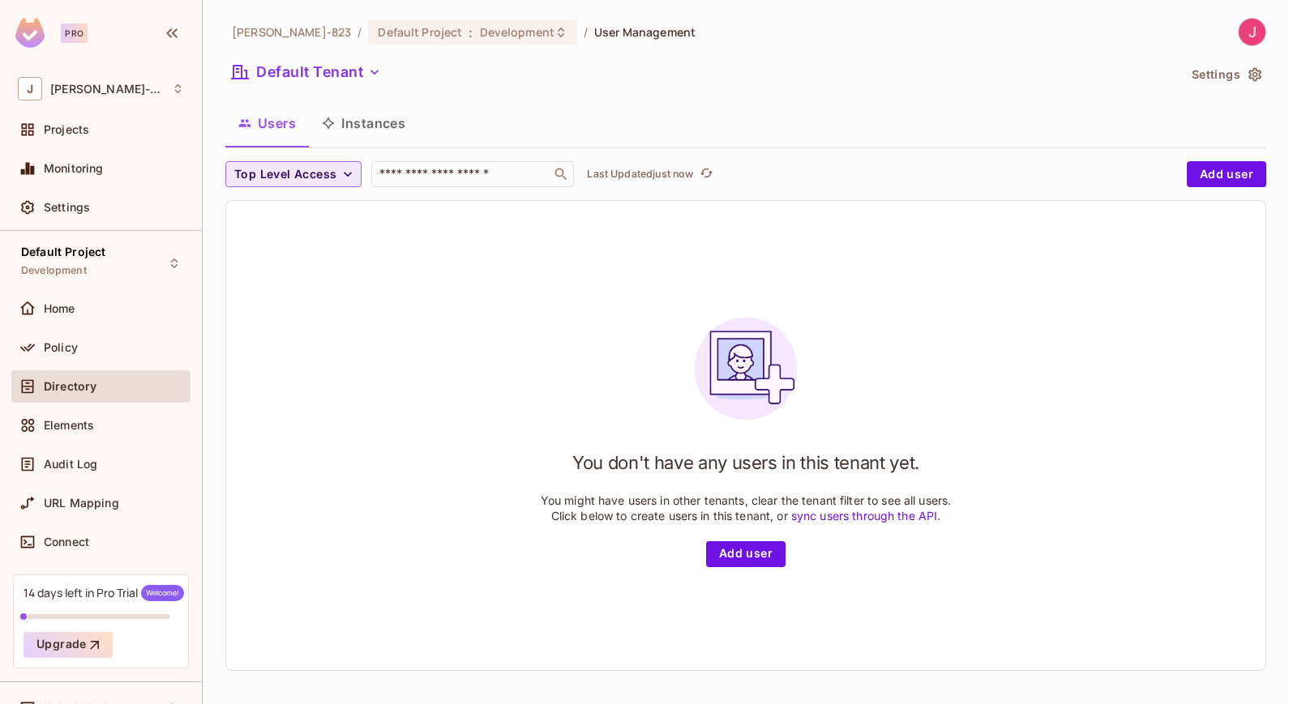
click at [285, 125] on button "Users" at bounding box center [266, 123] width 83 height 41
click at [351, 74] on button "Default Tenant" at bounding box center [306, 72] width 162 height 26
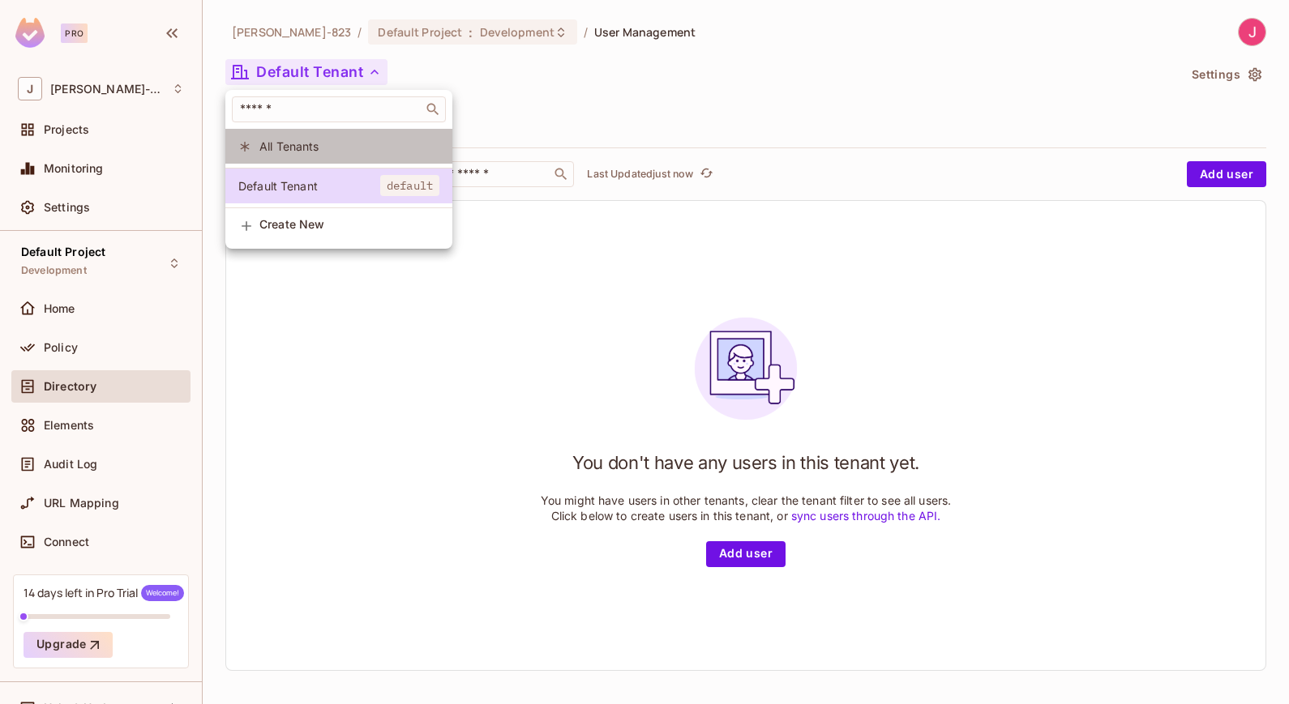
click at [327, 149] on span "All Tenants" at bounding box center [349, 146] width 180 height 15
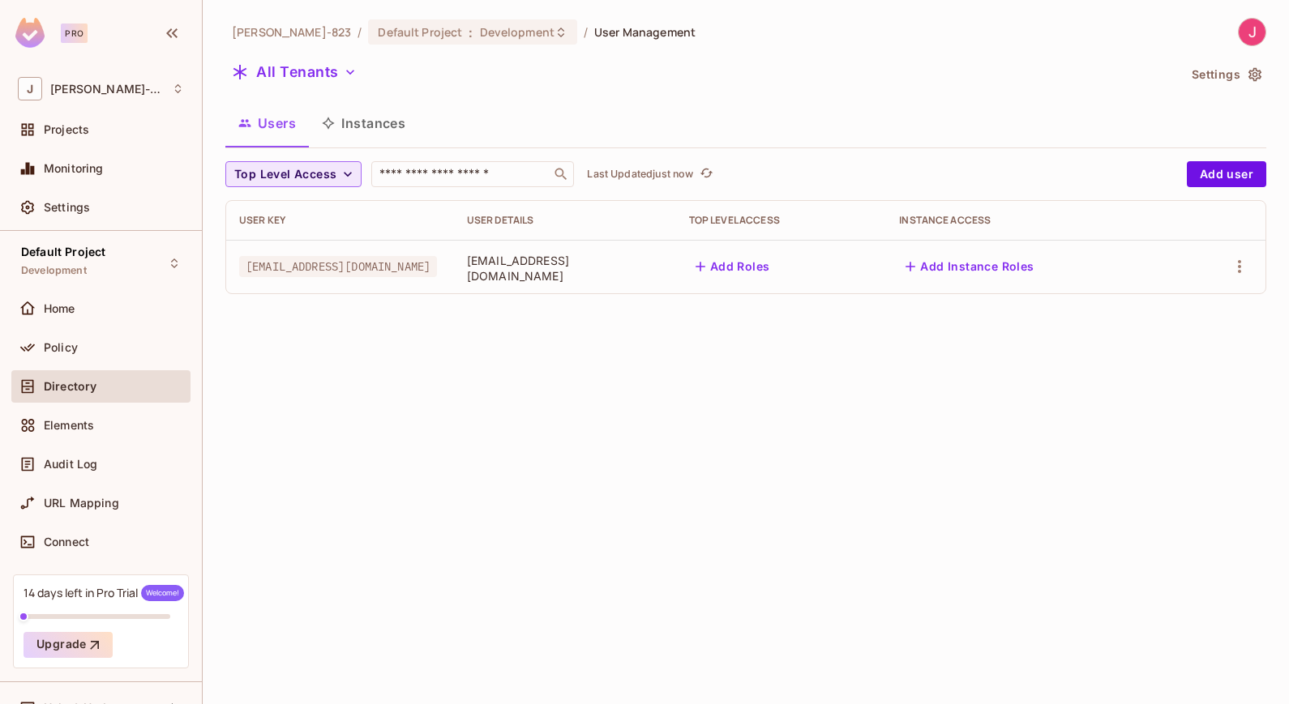
click at [345, 173] on icon "button" at bounding box center [348, 174] width 16 height 16
click at [524, 391] on div at bounding box center [644, 352] width 1289 height 704
click at [347, 69] on icon "button" at bounding box center [350, 72] width 16 height 16
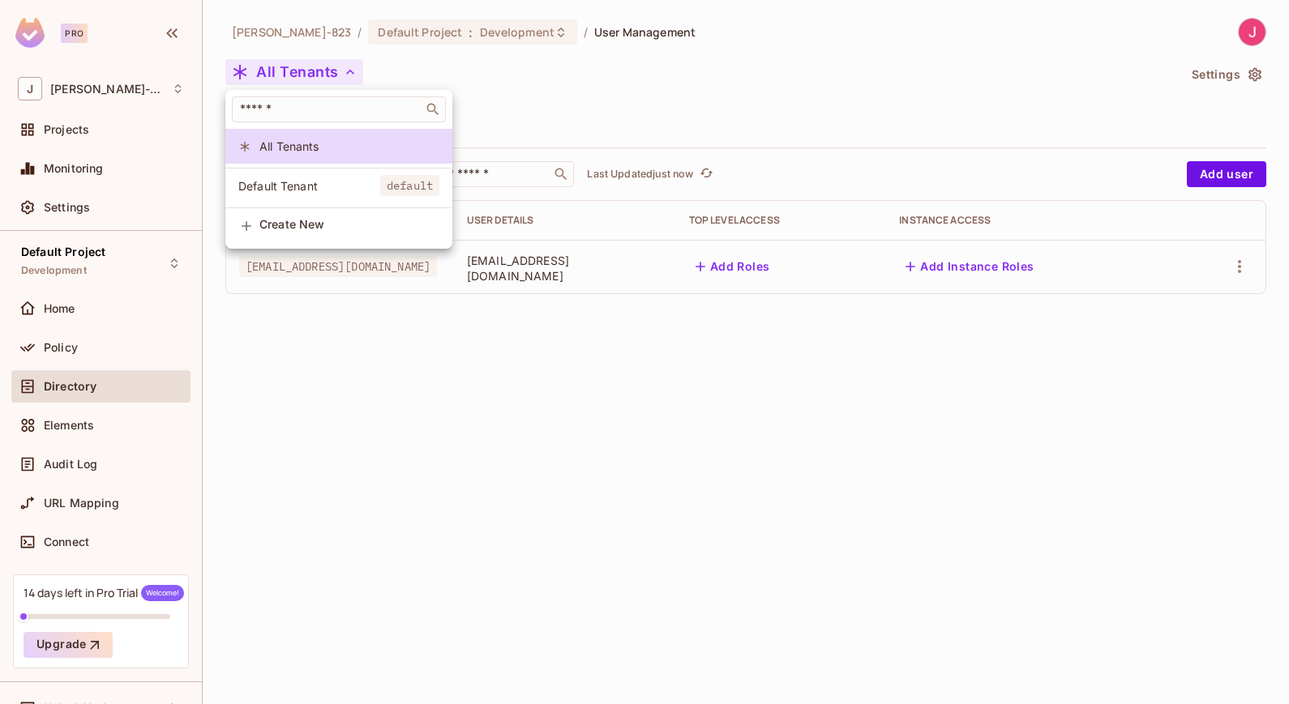
click at [793, 368] on div at bounding box center [644, 352] width 1289 height 704
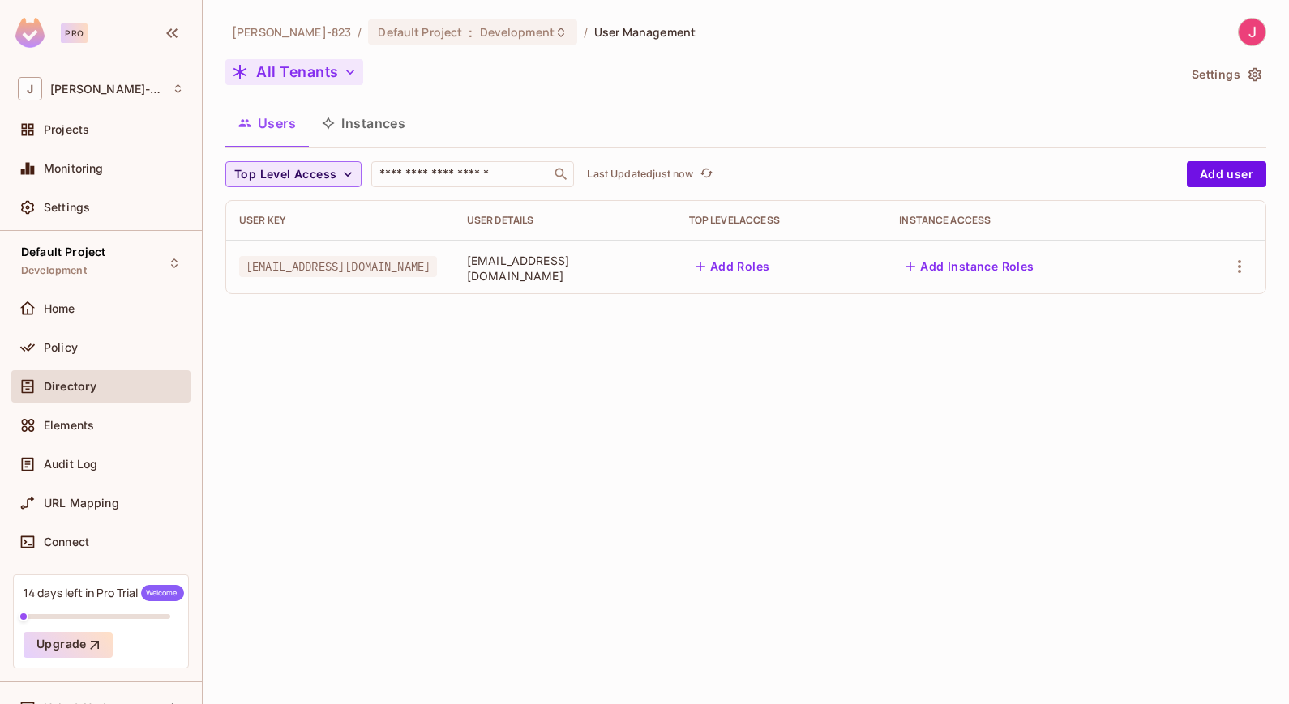
click at [339, 270] on span "editor@permit-todo.app" at bounding box center [338, 266] width 198 height 21
click at [1238, 268] on icon "button" at bounding box center [1238, 266] width 19 height 19
click at [1175, 366] on span "Edit Attributes" at bounding box center [1175, 375] width 90 height 26
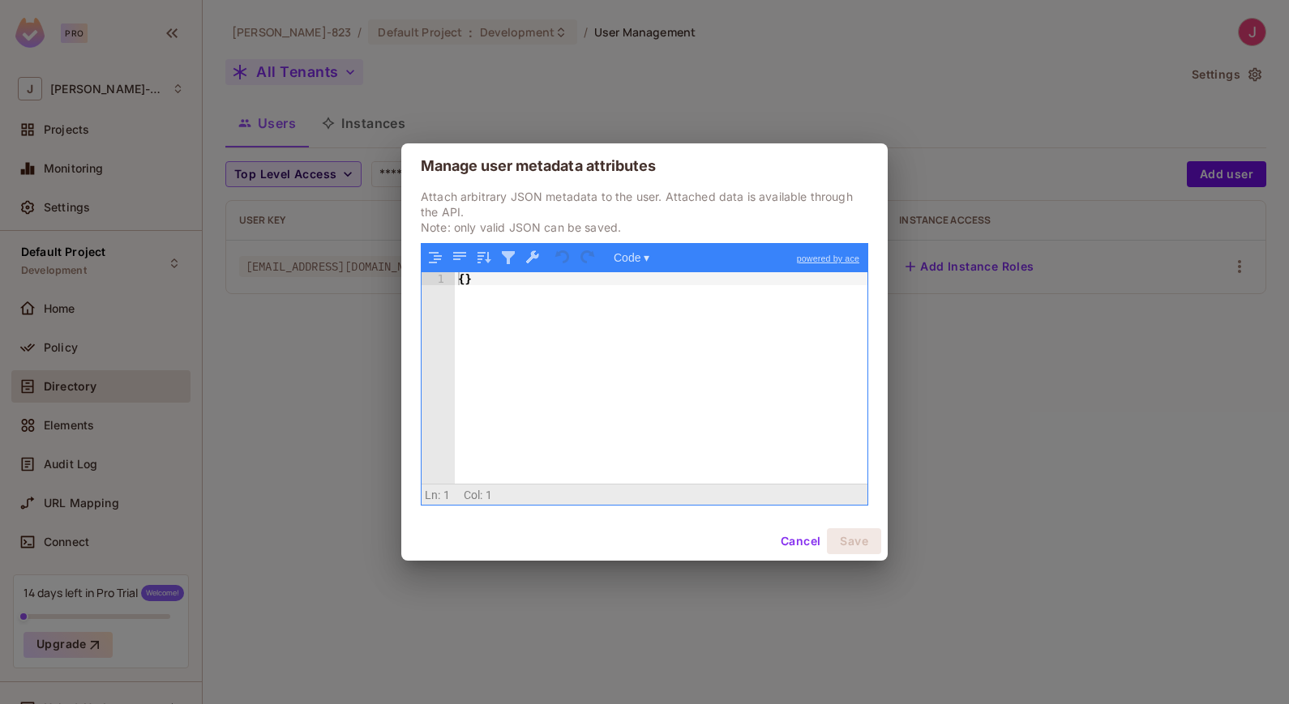
click at [798, 536] on button "Cancel" at bounding box center [800, 541] width 53 height 26
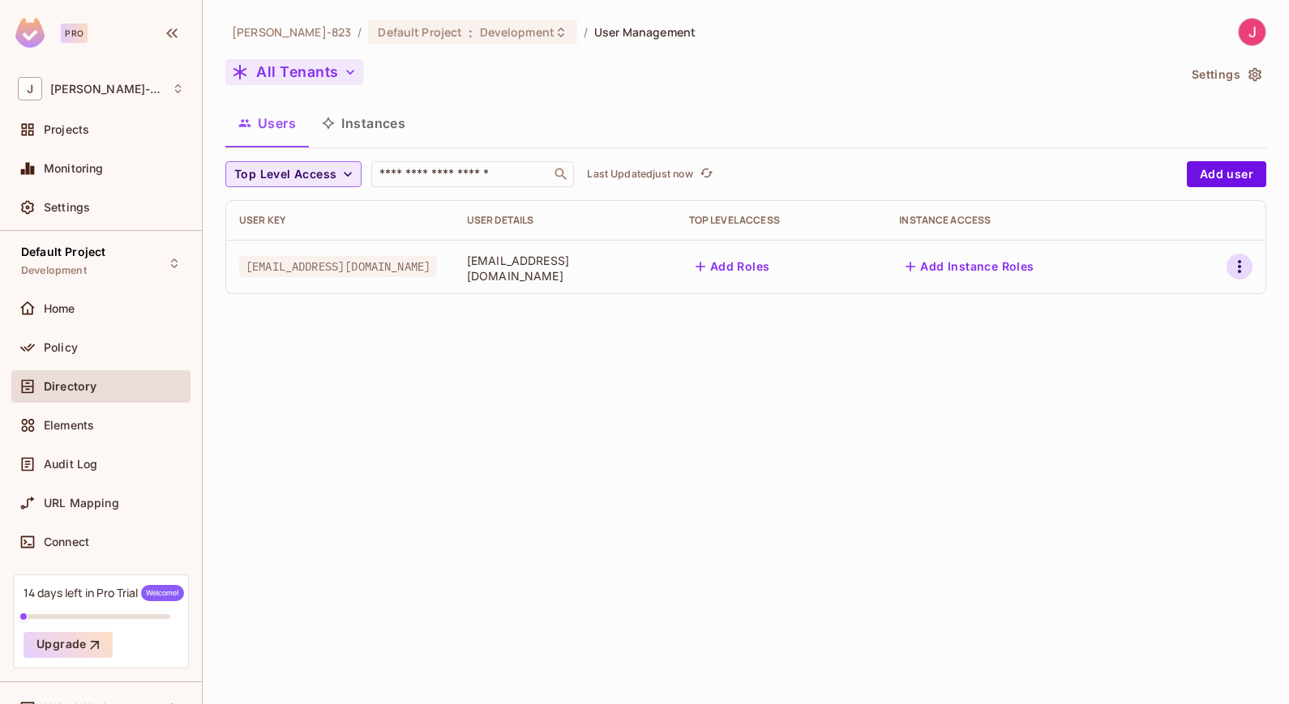
click at [1229, 267] on button "button" at bounding box center [1239, 267] width 26 height 26
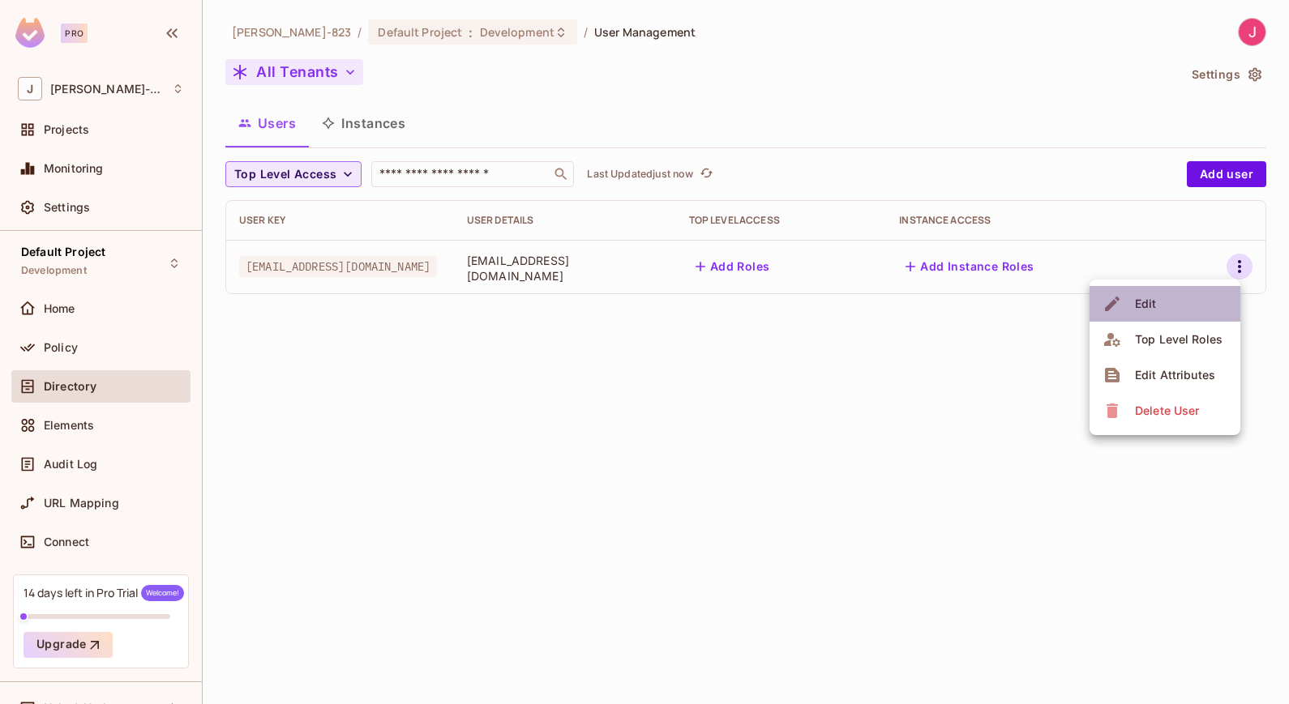
click at [1148, 307] on div "Edit" at bounding box center [1146, 304] width 22 height 16
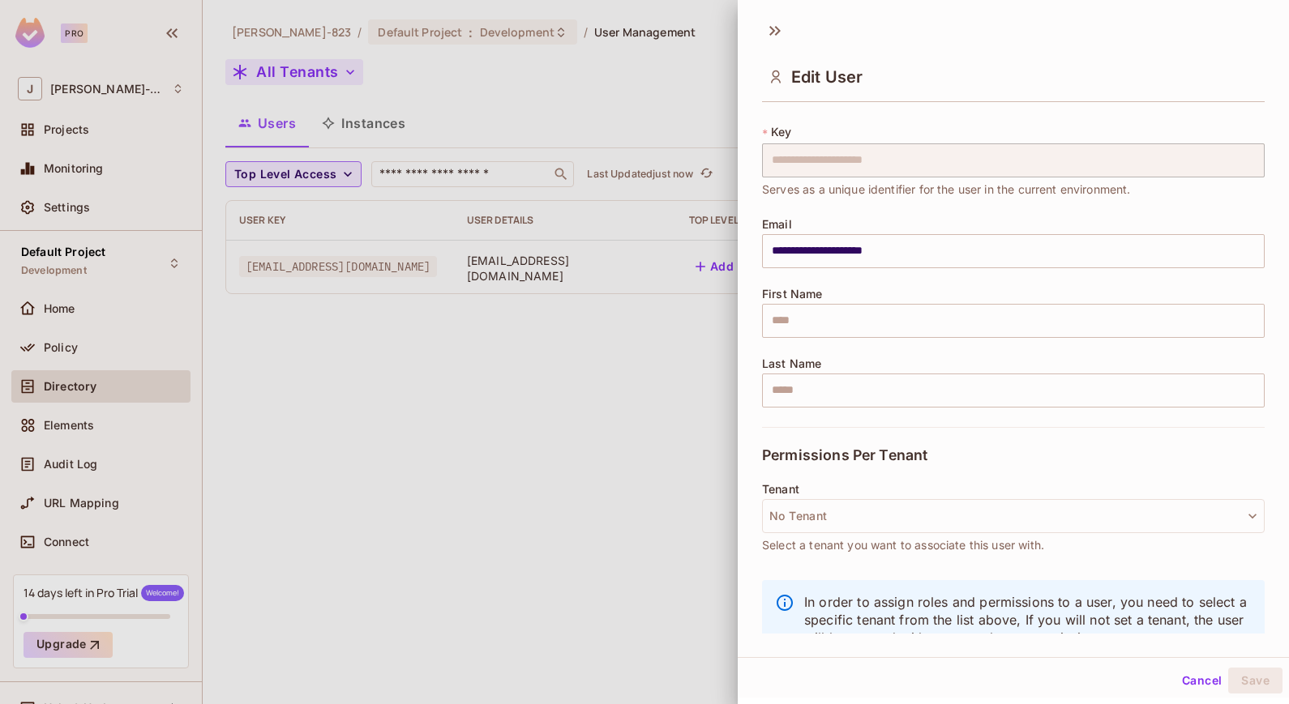
scroll to position [60, 0]
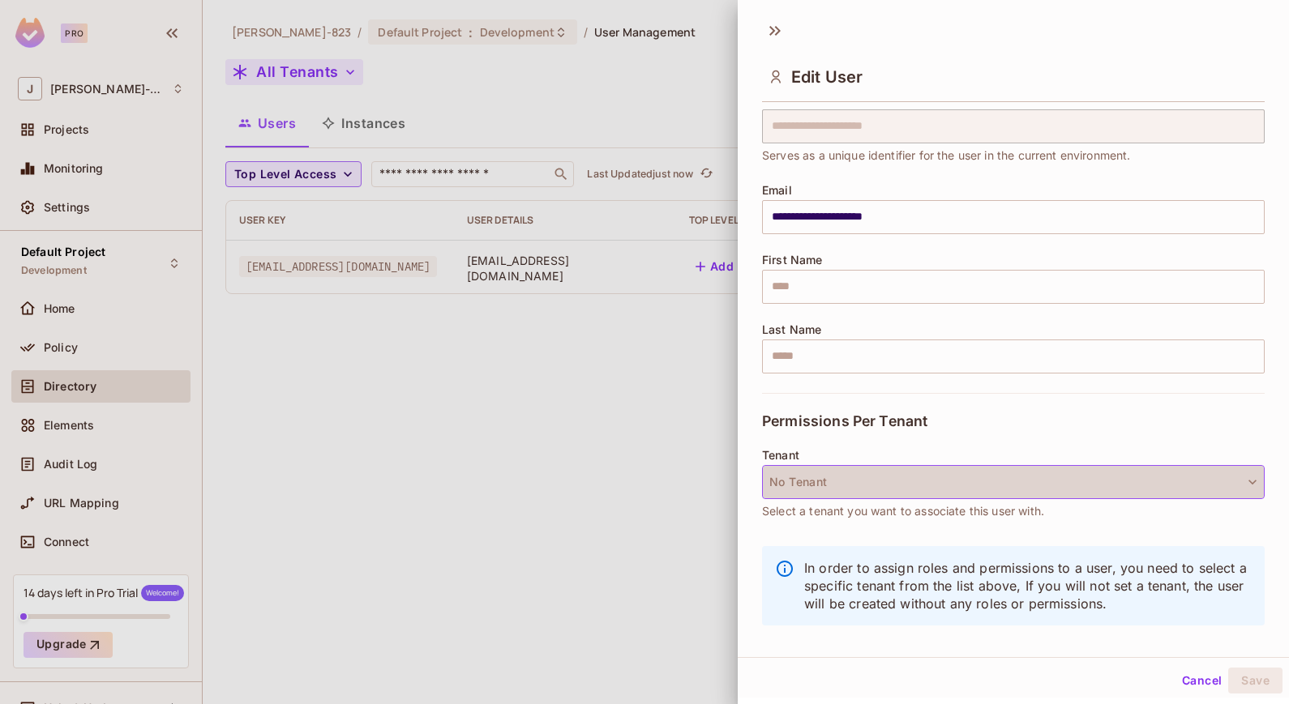
click at [1244, 476] on icon "button" at bounding box center [1252, 482] width 16 height 16
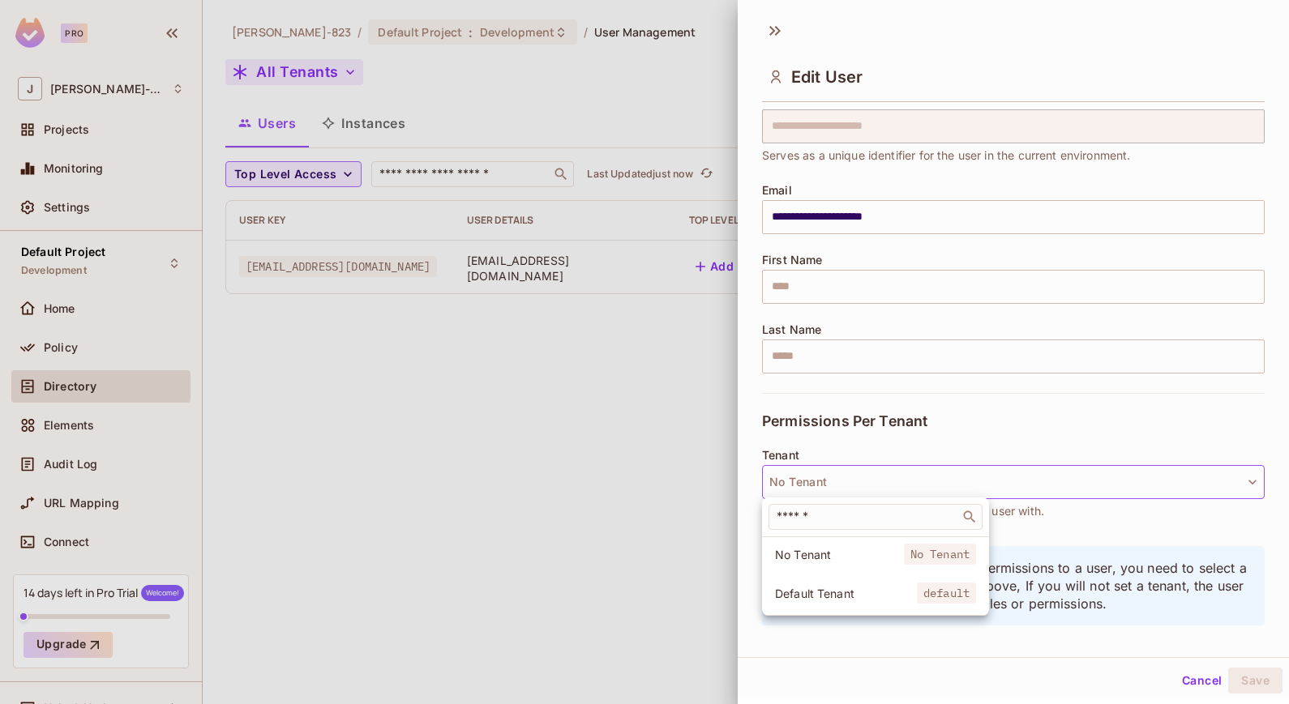
click at [1224, 477] on div at bounding box center [644, 352] width 1289 height 704
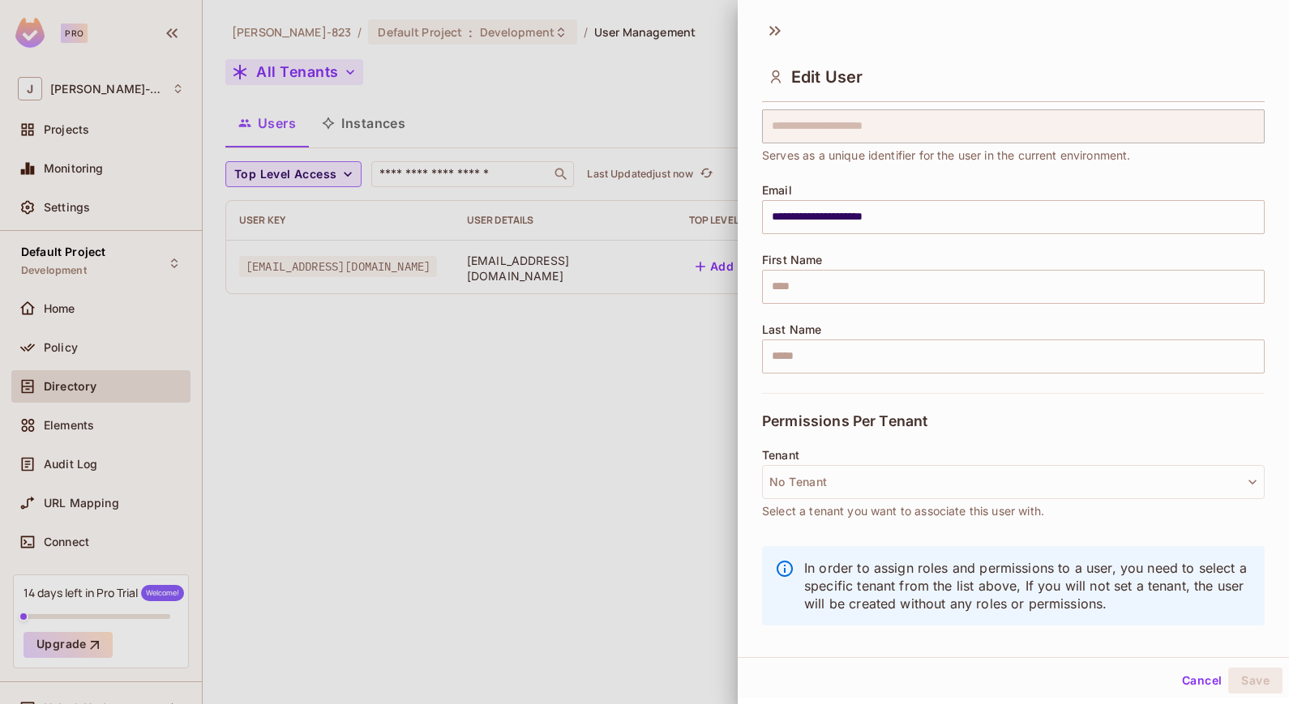
click at [1190, 681] on button "Cancel" at bounding box center [1201, 681] width 53 height 26
